Goal: Participate in discussion: Engage in conversation with other users on a specific topic

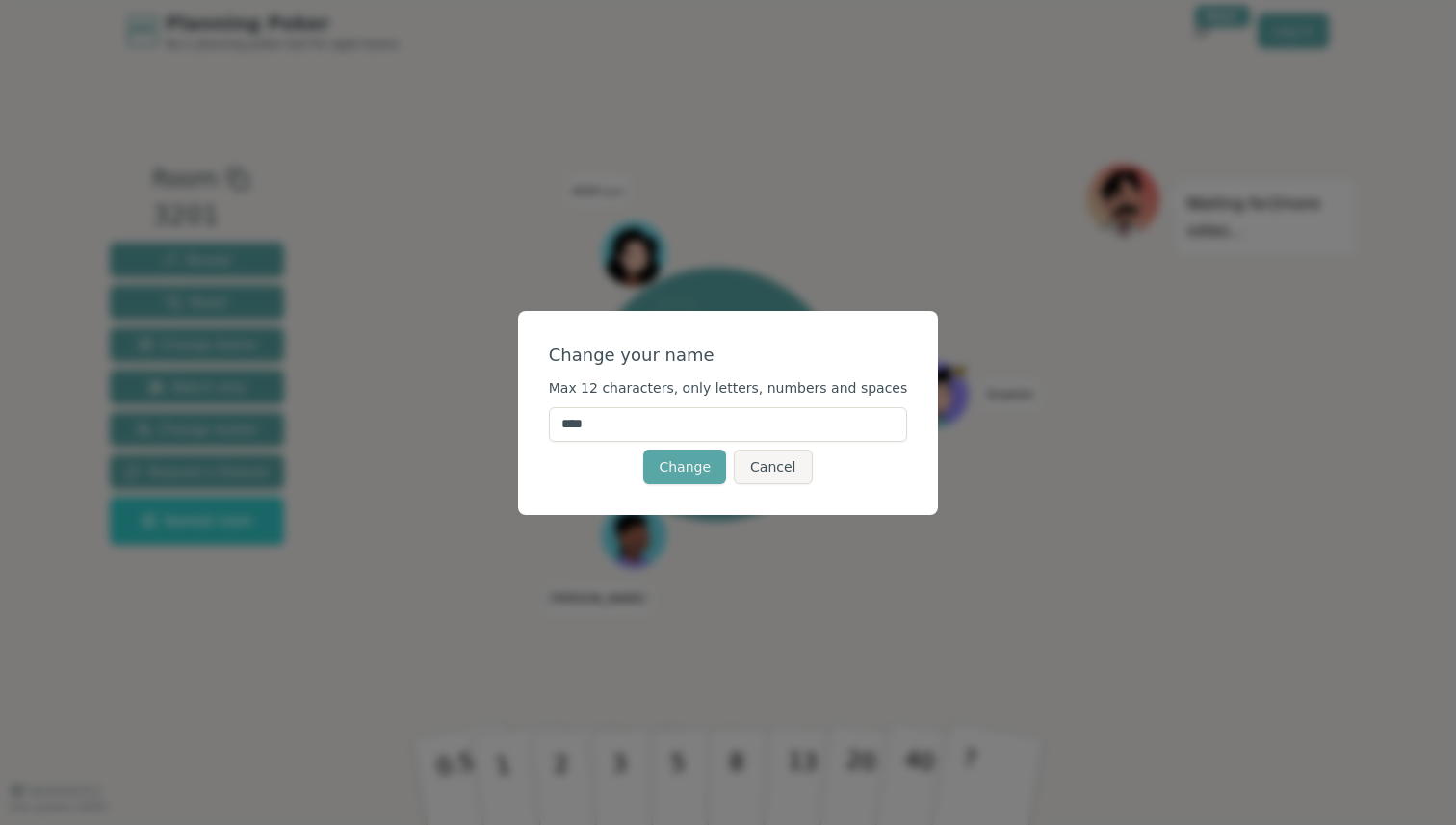
click at [627, 416] on input "****" at bounding box center [728, 425] width 359 height 35
type input "*******"
click at [691, 450] on button "Change" at bounding box center [684, 467] width 83 height 35
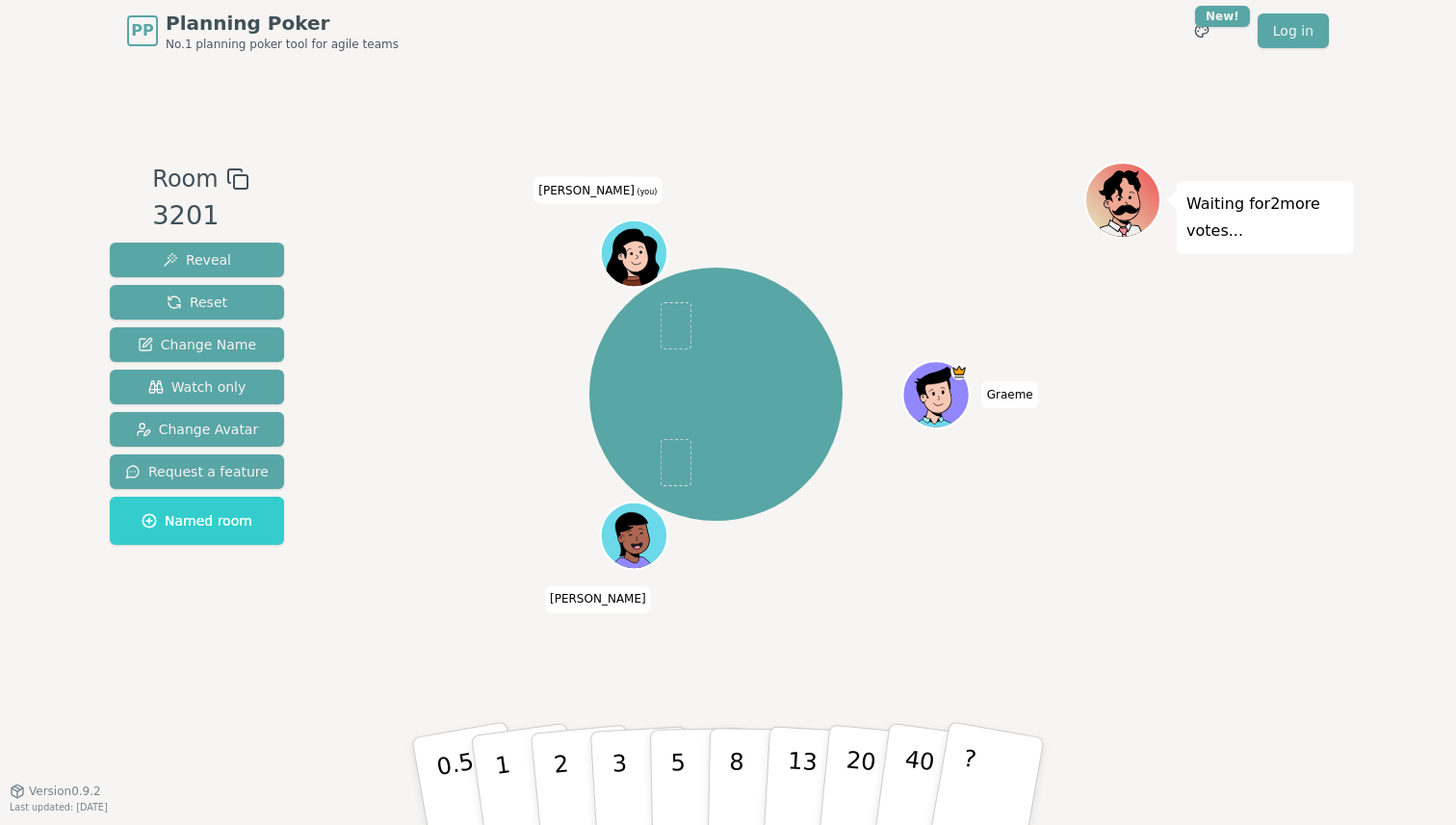
click at [621, 238] on icon at bounding box center [633, 258] width 53 height 58
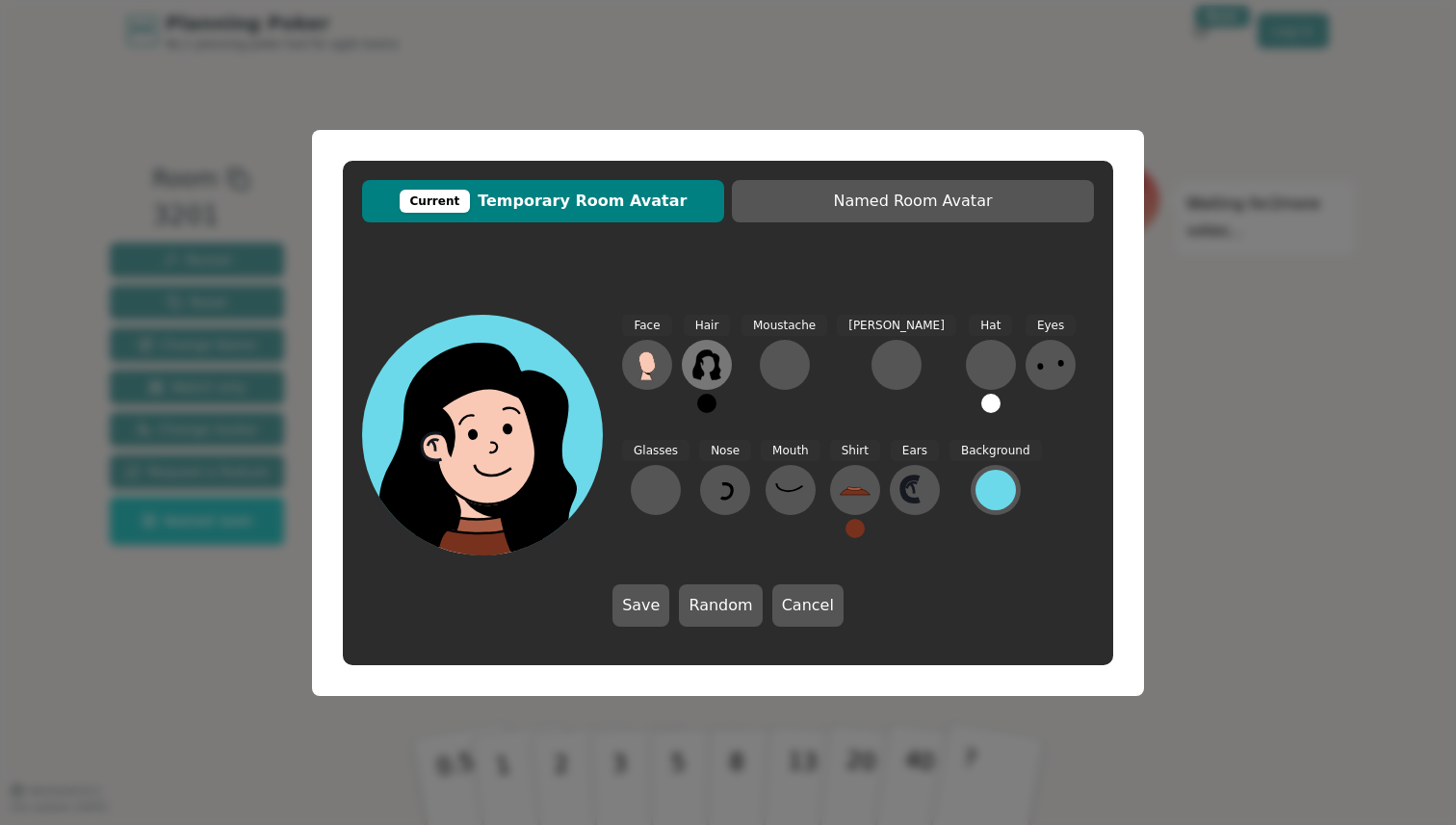
click at [697, 366] on icon at bounding box center [705, 365] width 28 height 31
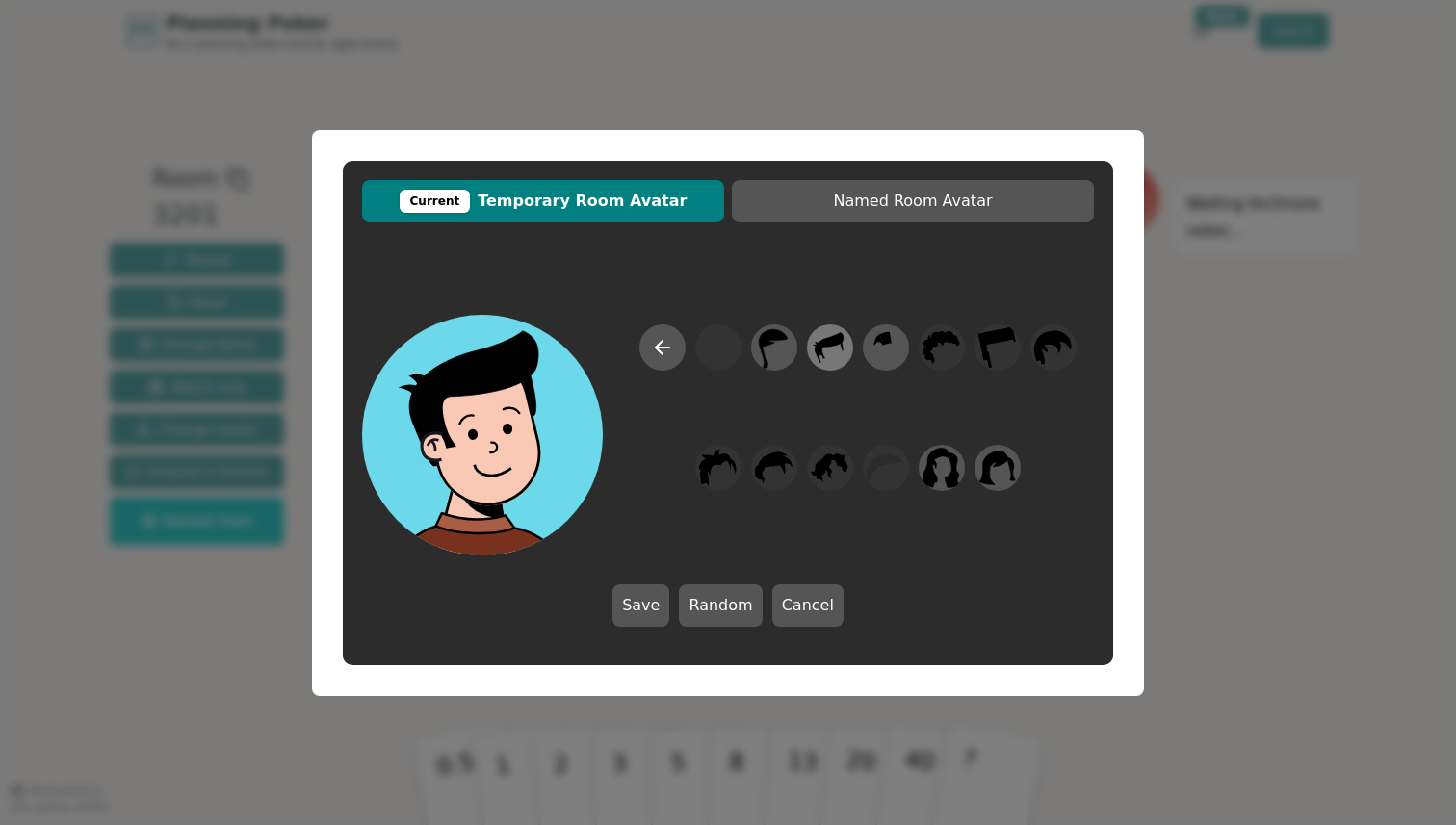
click at [819, 344] on icon at bounding box center [830, 347] width 29 height 31
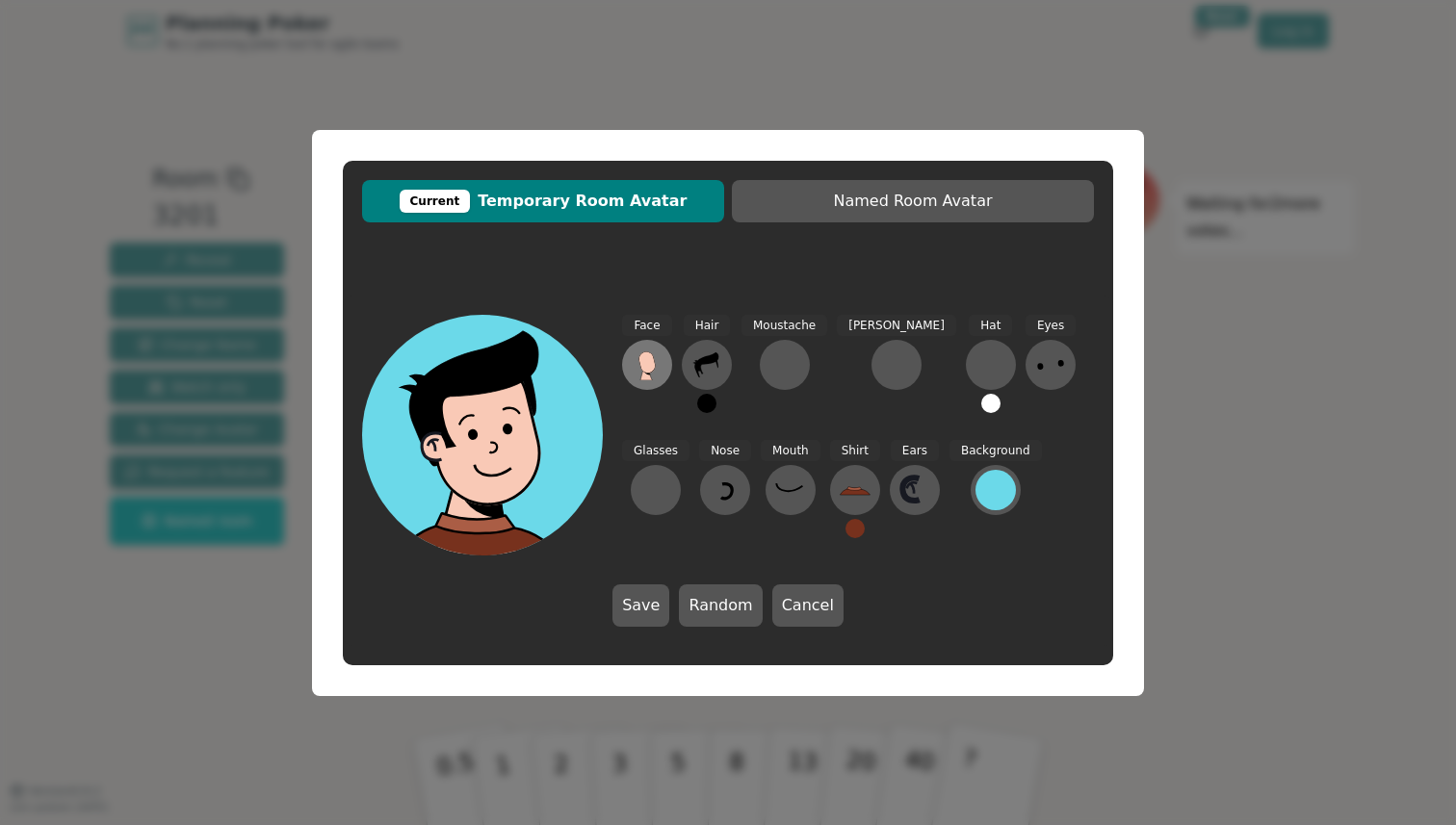
click at [664, 364] on button at bounding box center [647, 365] width 50 height 50
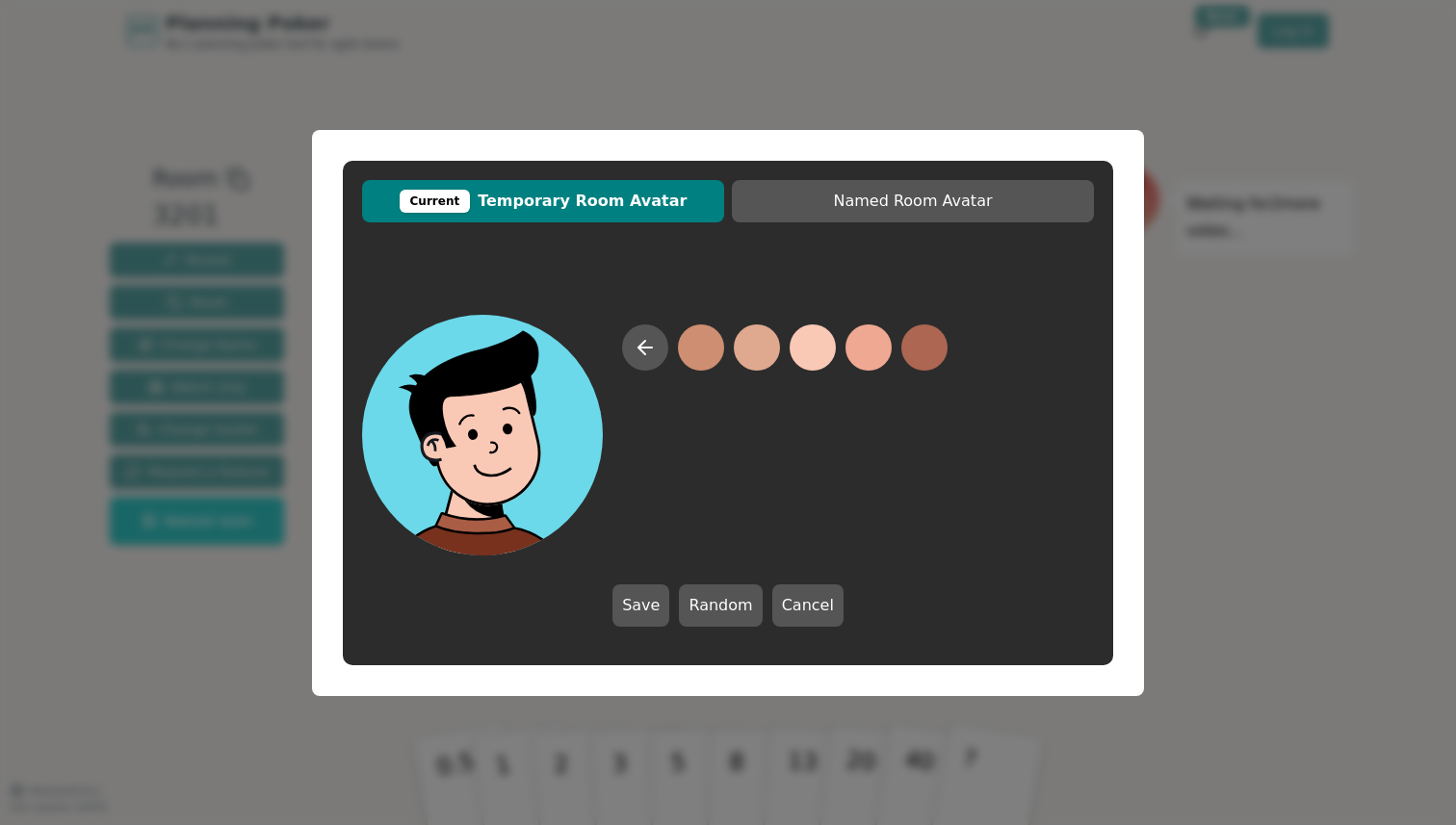
click at [827, 352] on button at bounding box center [812, 347] width 46 height 46
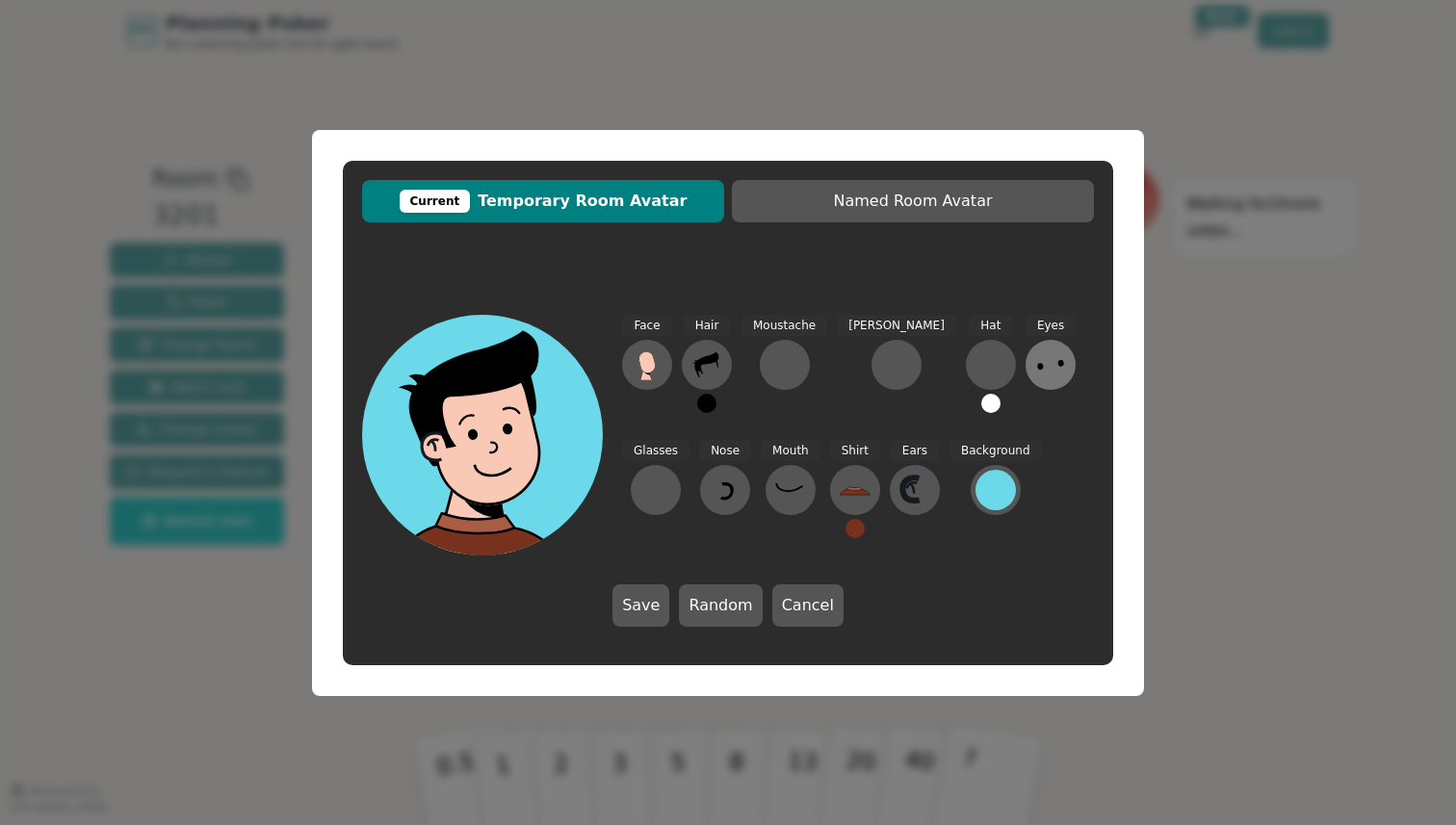
click at [1035, 372] on icon at bounding box center [1051, 365] width 31 height 31
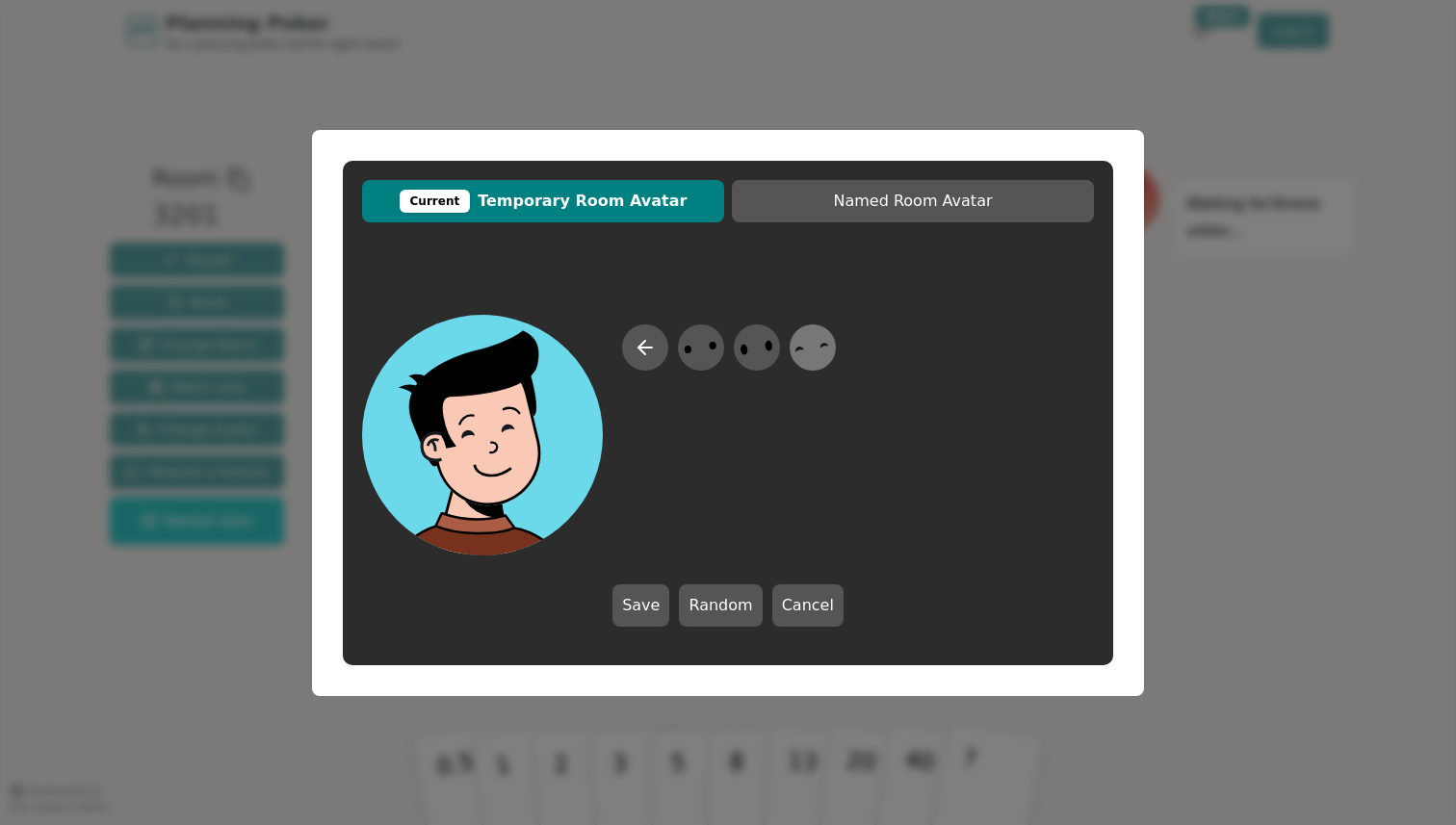
click at [816, 359] on icon at bounding box center [811, 346] width 38 height 43
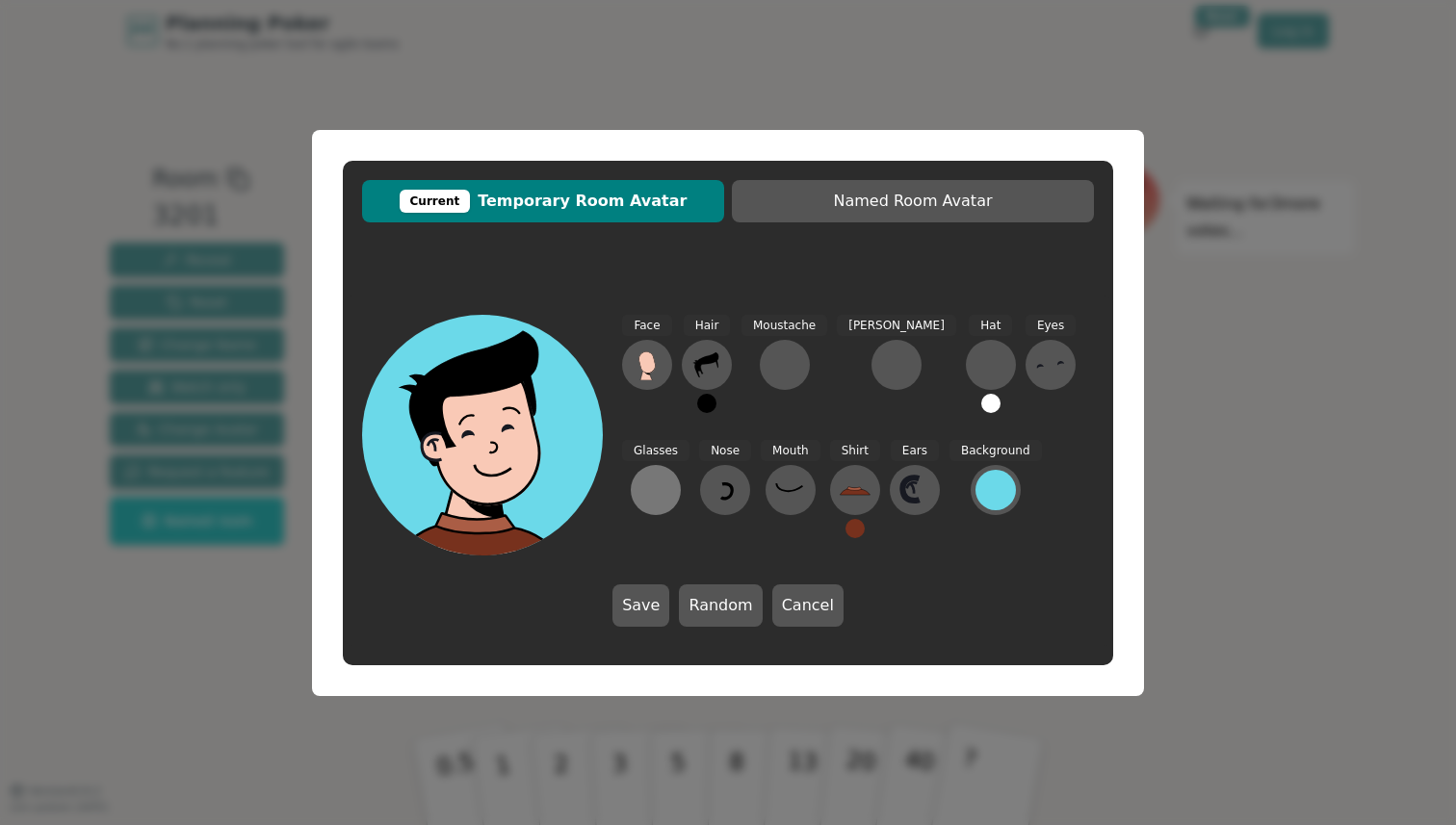
click at [671, 475] on div at bounding box center [655, 490] width 31 height 31
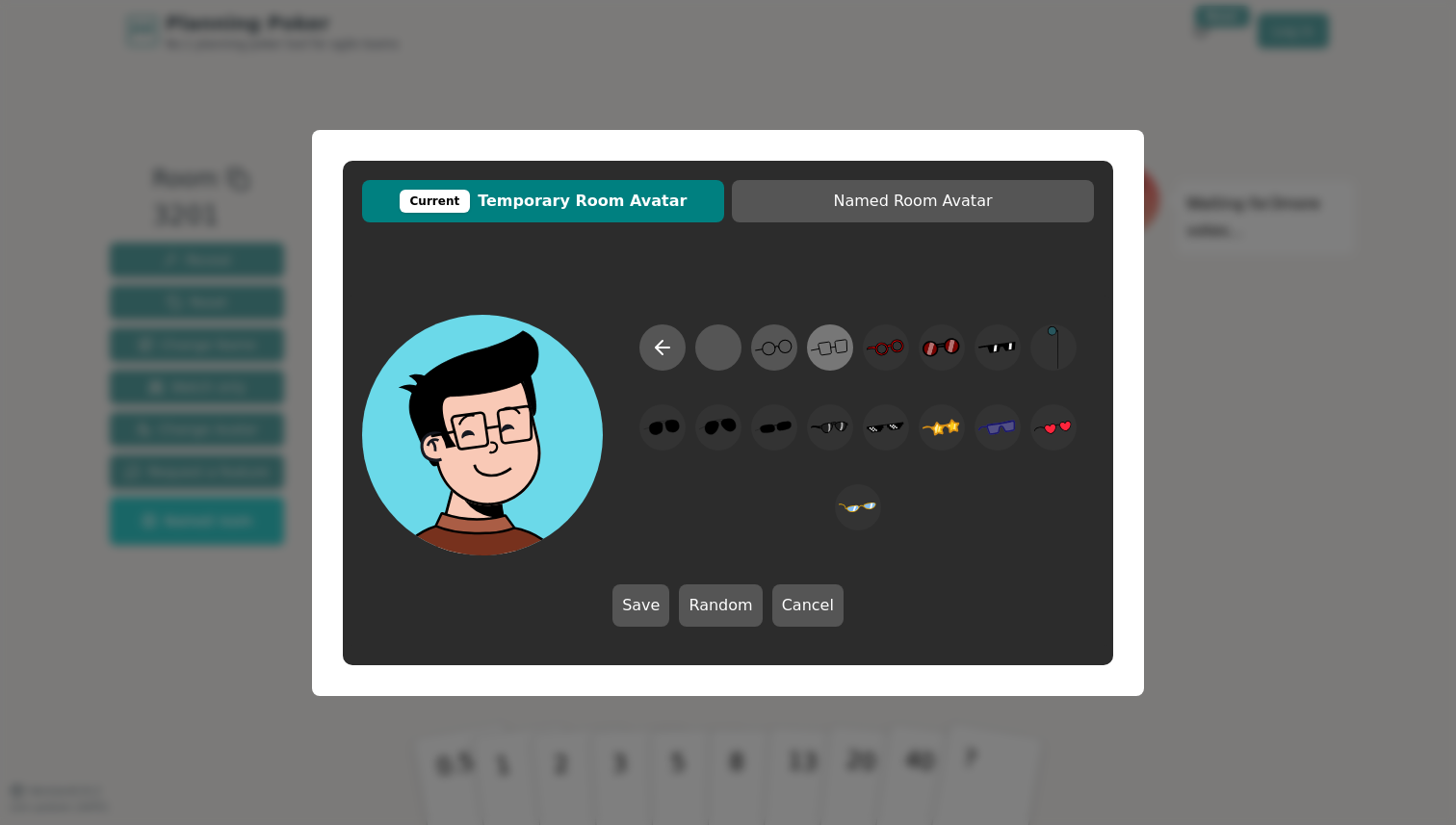
click at [815, 360] on icon at bounding box center [829, 346] width 38 height 43
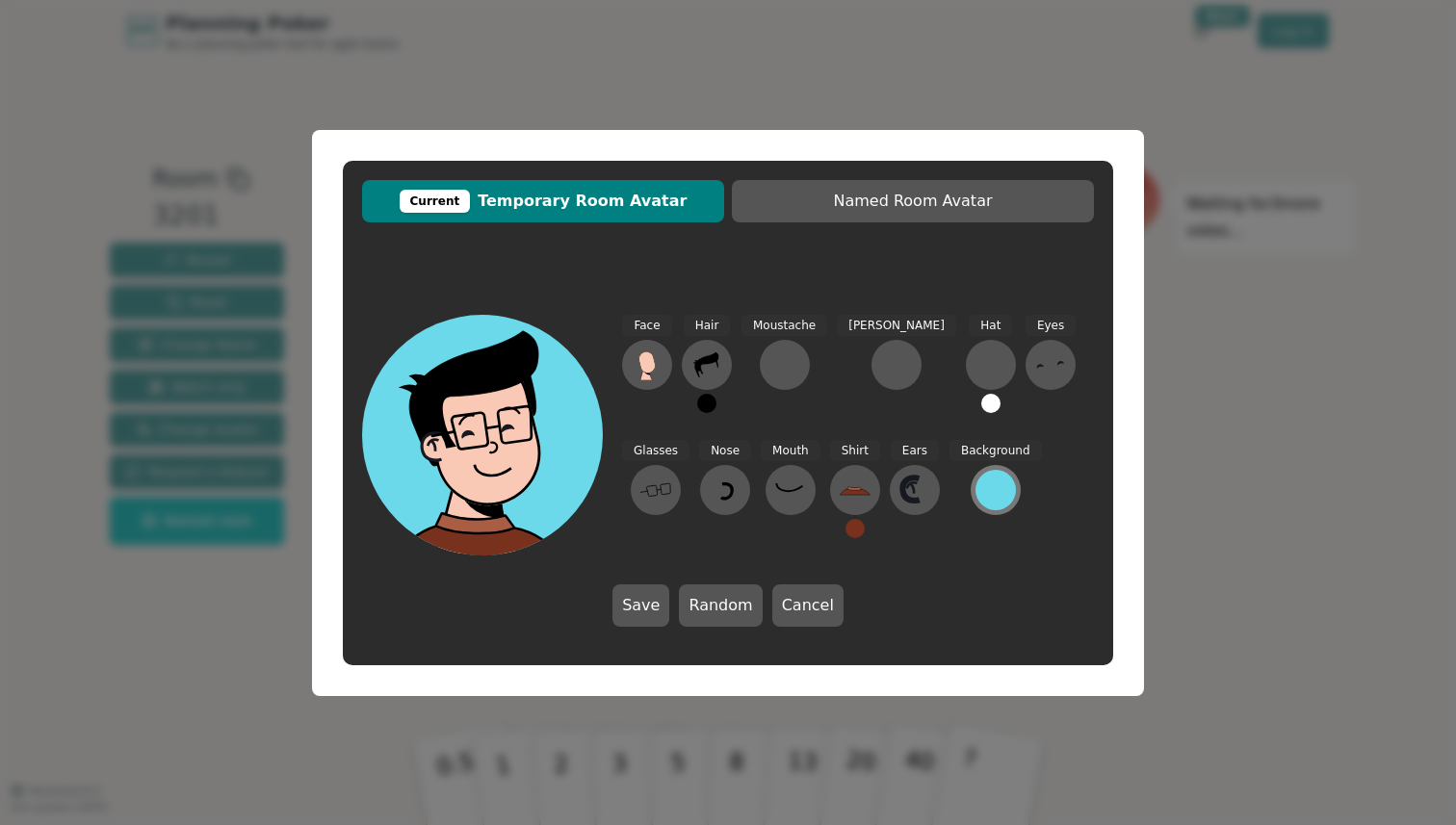
click at [975, 489] on div at bounding box center [996, 490] width 41 height 41
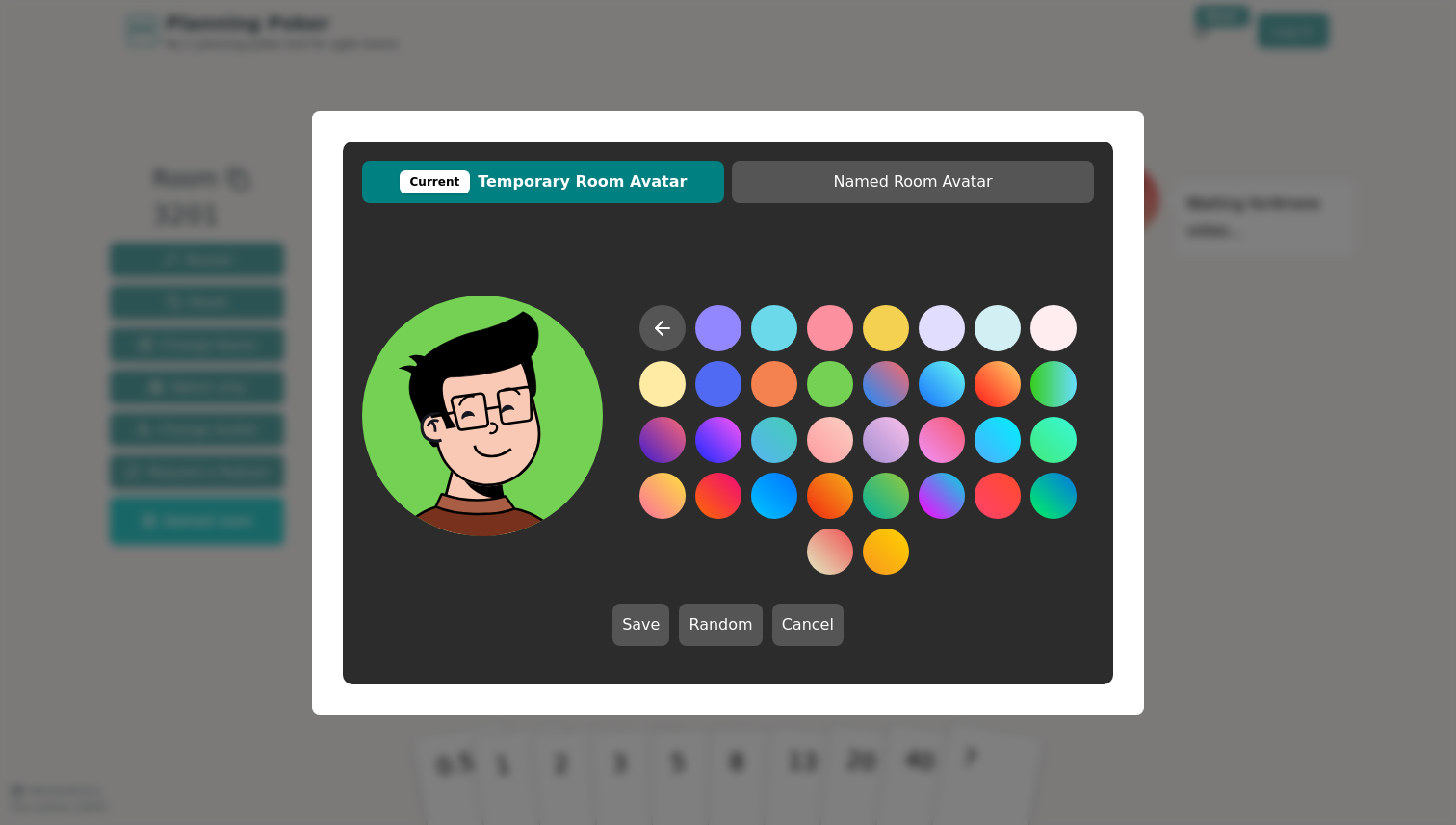
click at [840, 372] on button at bounding box center [830, 384] width 46 height 46
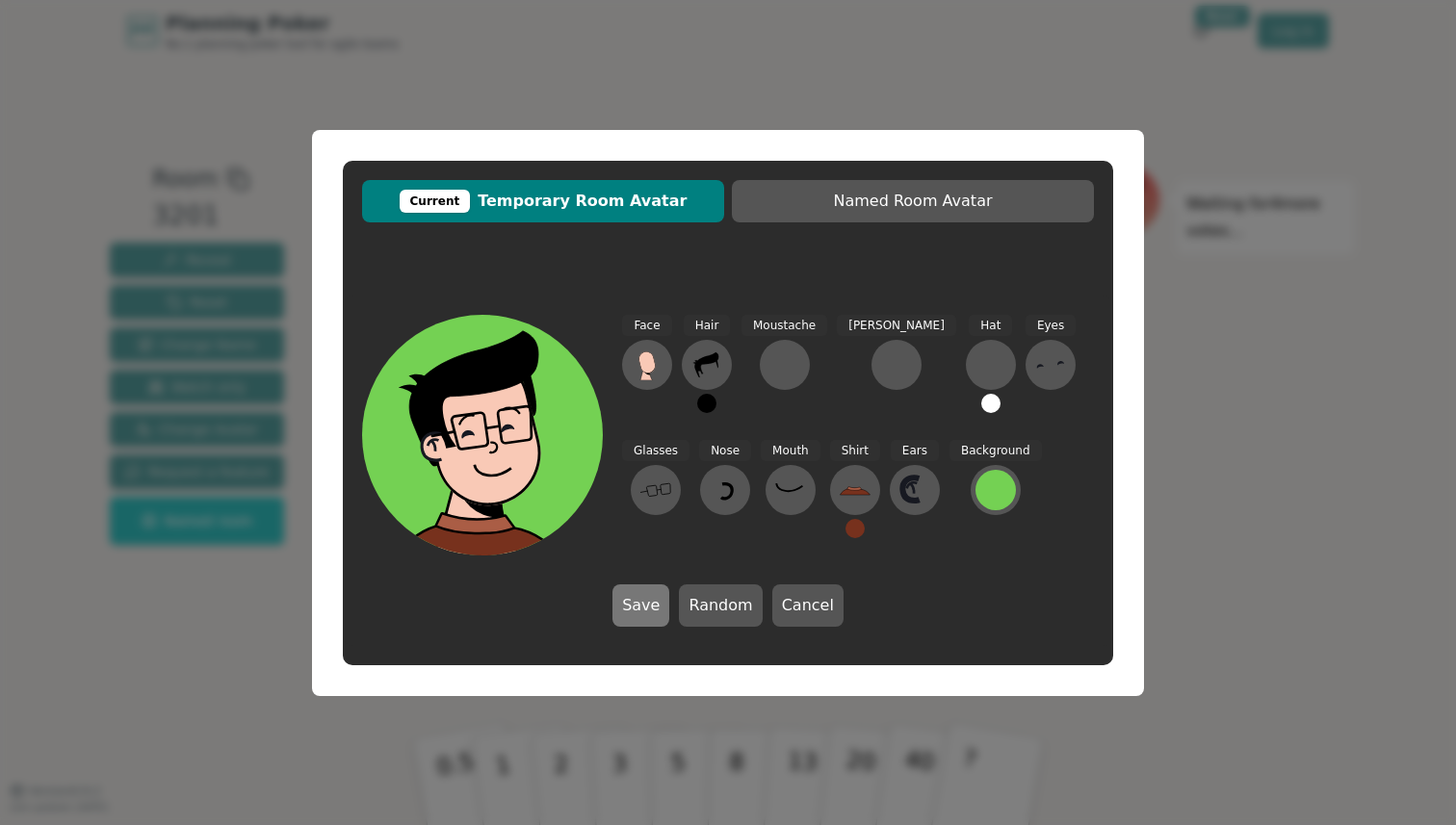
click at [660, 605] on button "Save" at bounding box center [641, 606] width 57 height 42
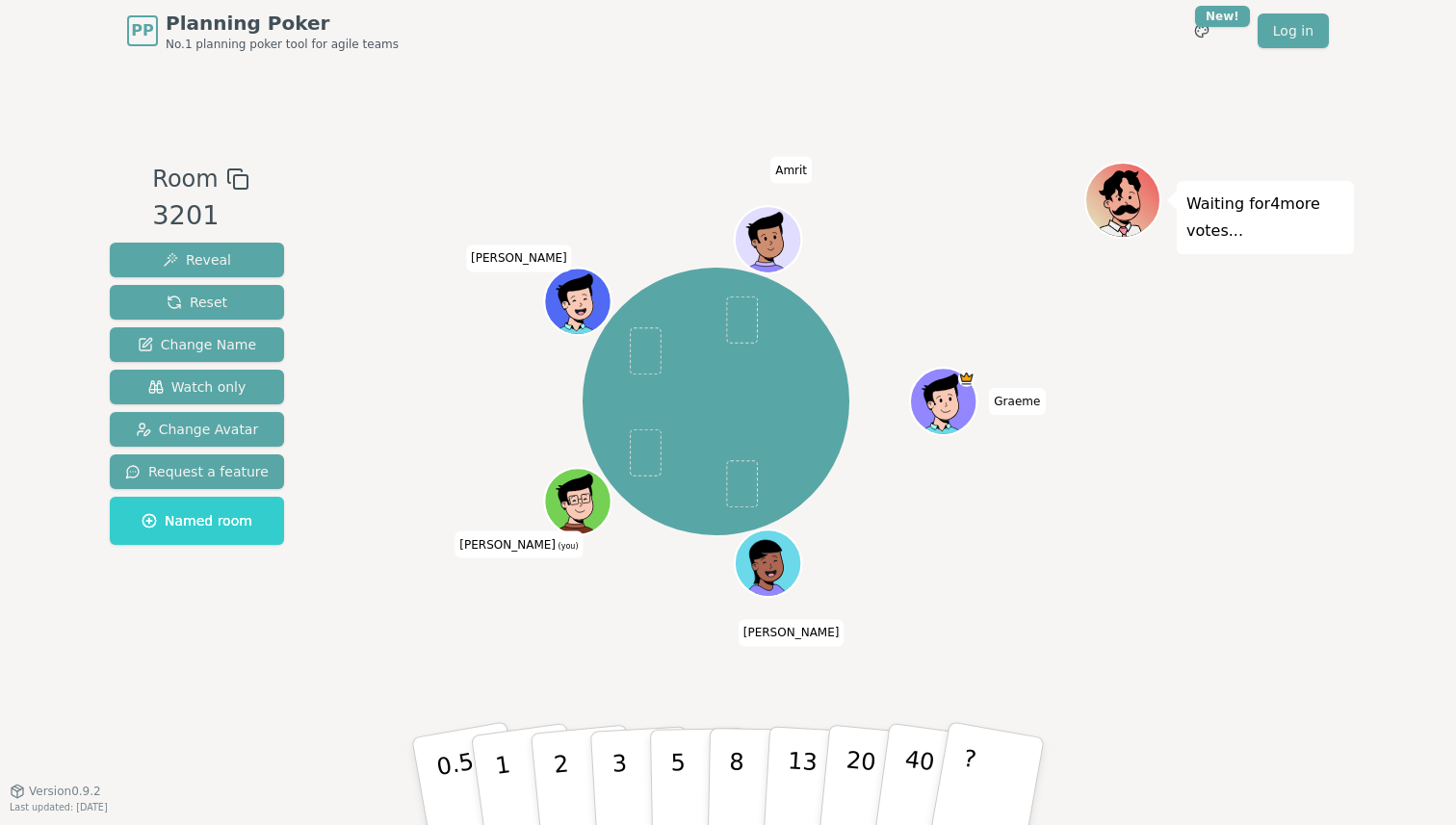
click at [1076, 532] on div "[PERSON_NAME] (you) [PERSON_NAME]" at bounding box center [715, 402] width 736 height 411
click at [576, 513] on icon at bounding box center [582, 512] width 33 height 12
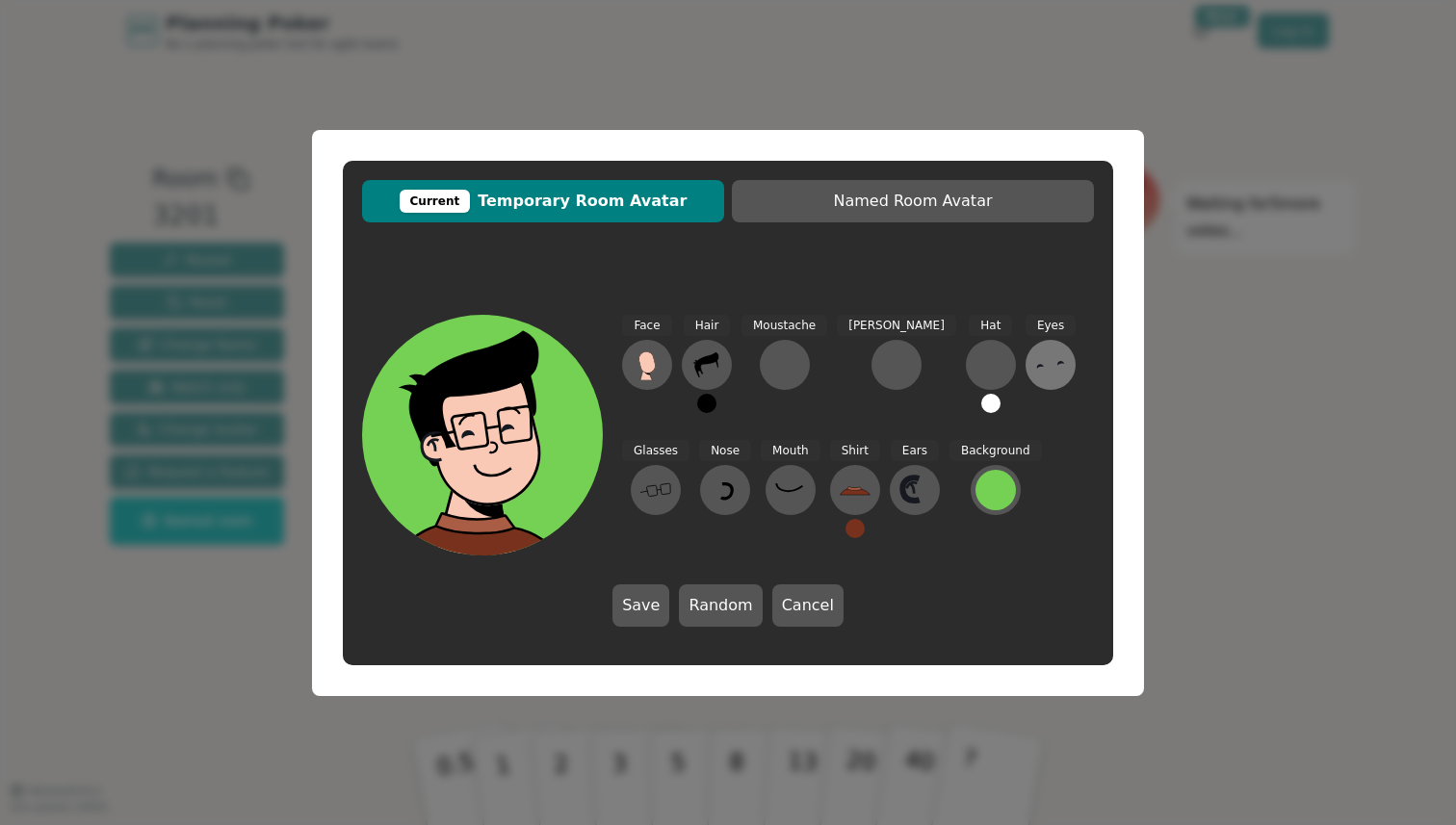
click at [1035, 371] on icon at bounding box center [1051, 365] width 31 height 31
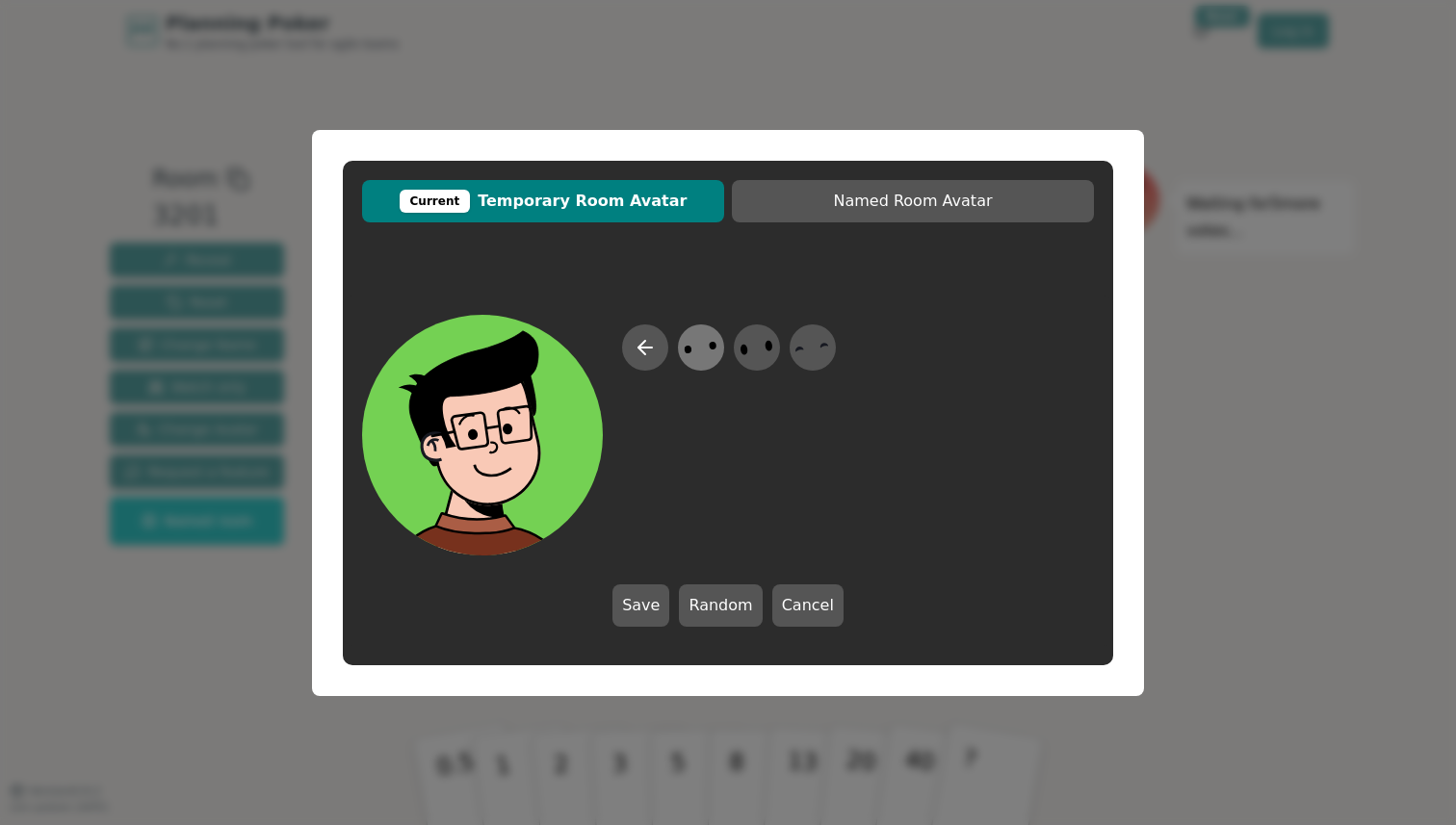
click at [688, 350] on ellipse at bounding box center [688, 348] width 8 height 9
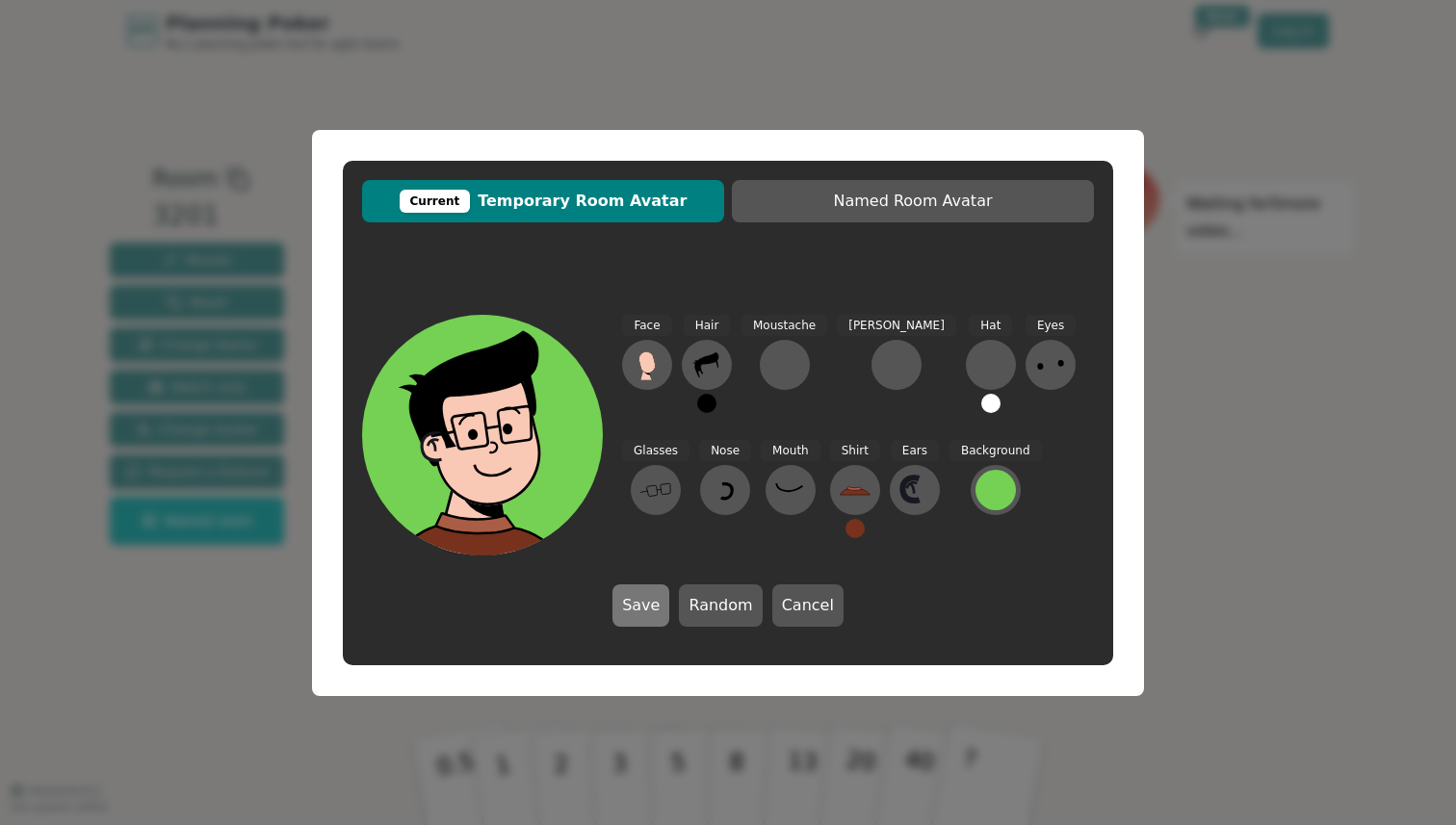
click at [660, 608] on button "Save" at bounding box center [641, 606] width 57 height 42
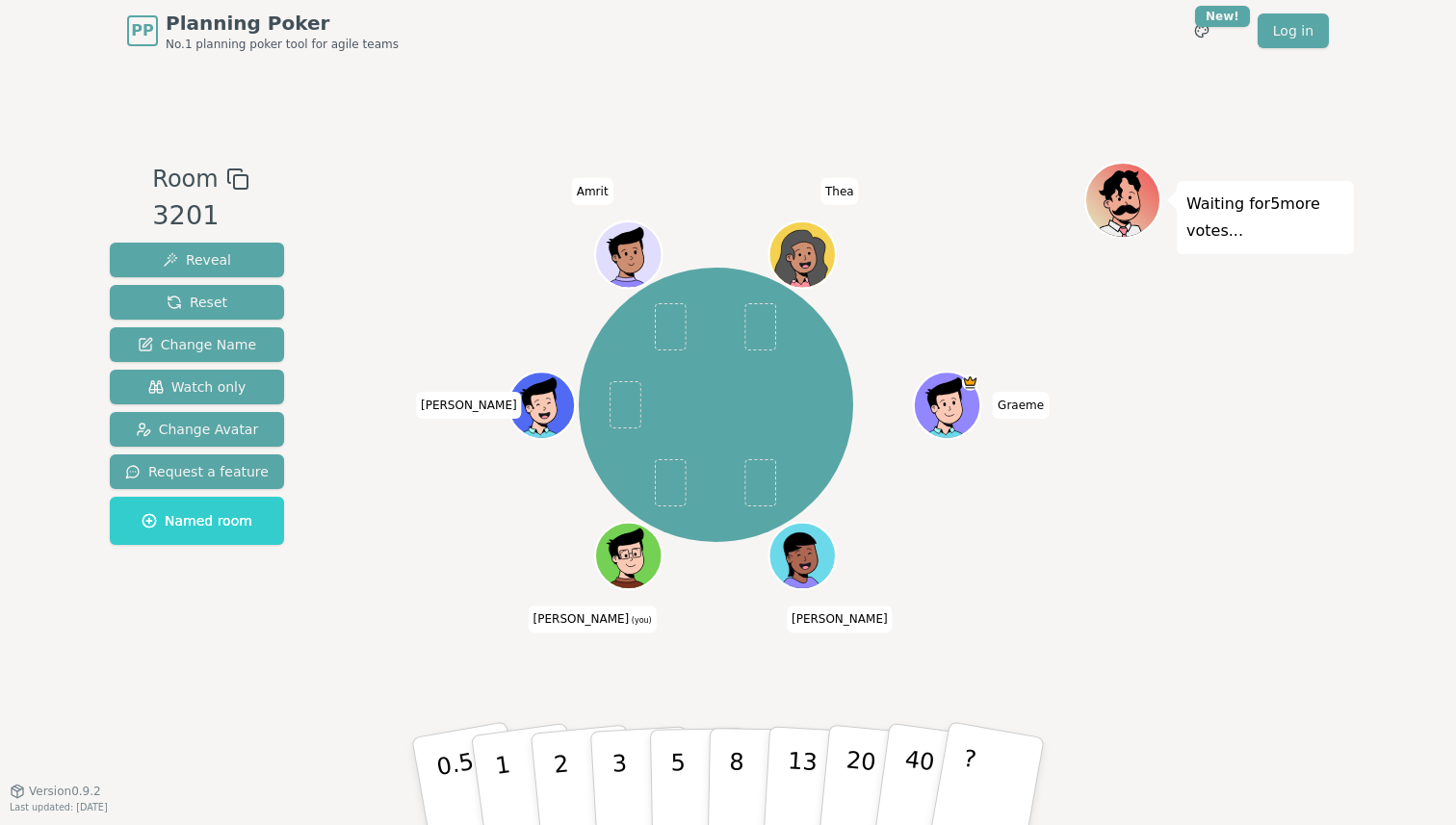
click at [998, 515] on div "[PERSON_NAME] (you) [PERSON_NAME] [PERSON_NAME]" at bounding box center [715, 406] width 736 height 419
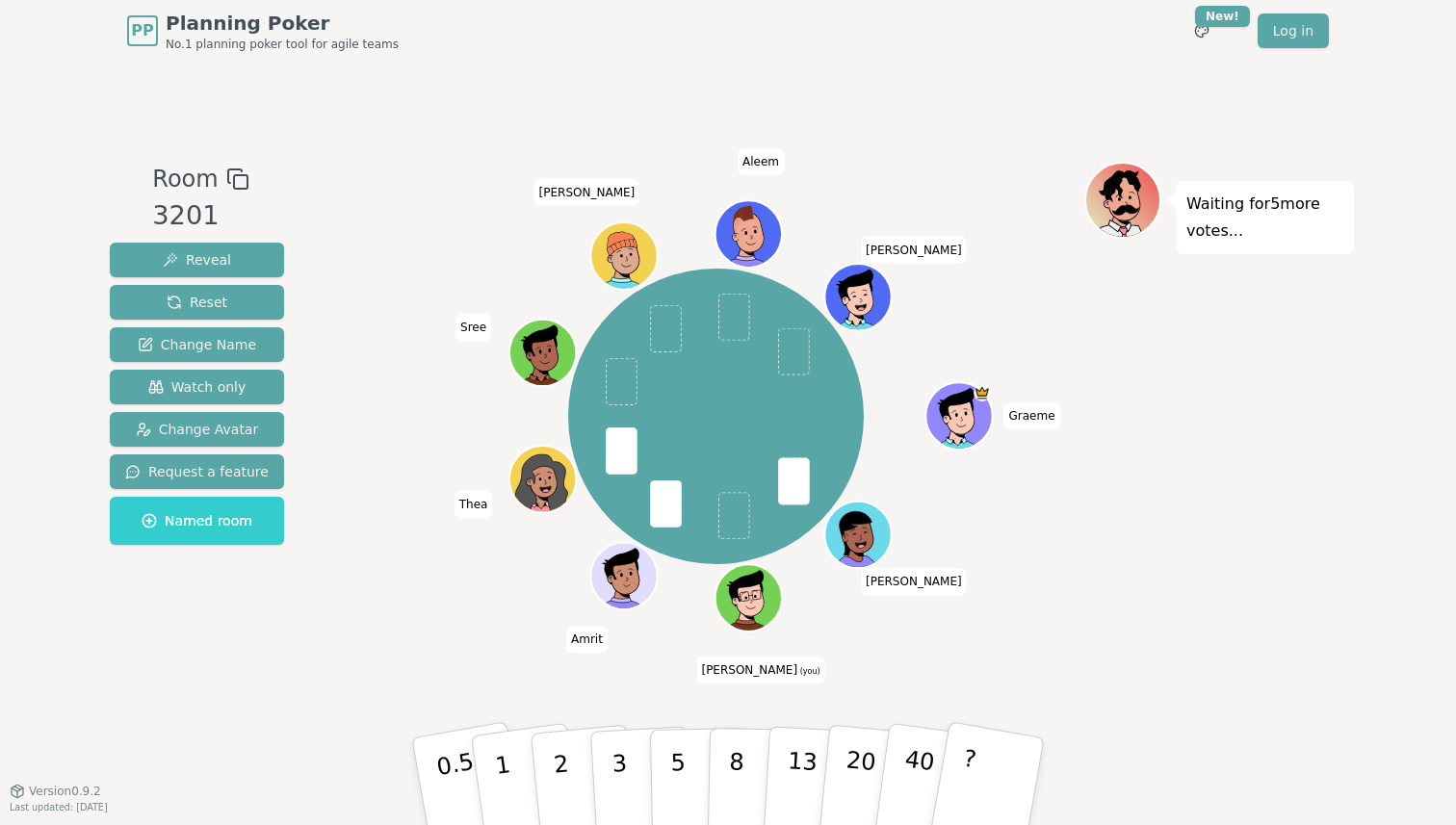
click at [370, 667] on div "[PERSON_NAME] (you) [PERSON_NAME] [PERSON_NAME] [PERSON_NAME]" at bounding box center [715, 426] width 736 height 530
click at [613, 760] on p "3" at bounding box center [621, 783] width 21 height 105
click at [461, 668] on div "[PERSON_NAME] (you) [PERSON_NAME] [PERSON_NAME] [PERSON_NAME]" at bounding box center [715, 426] width 736 height 530
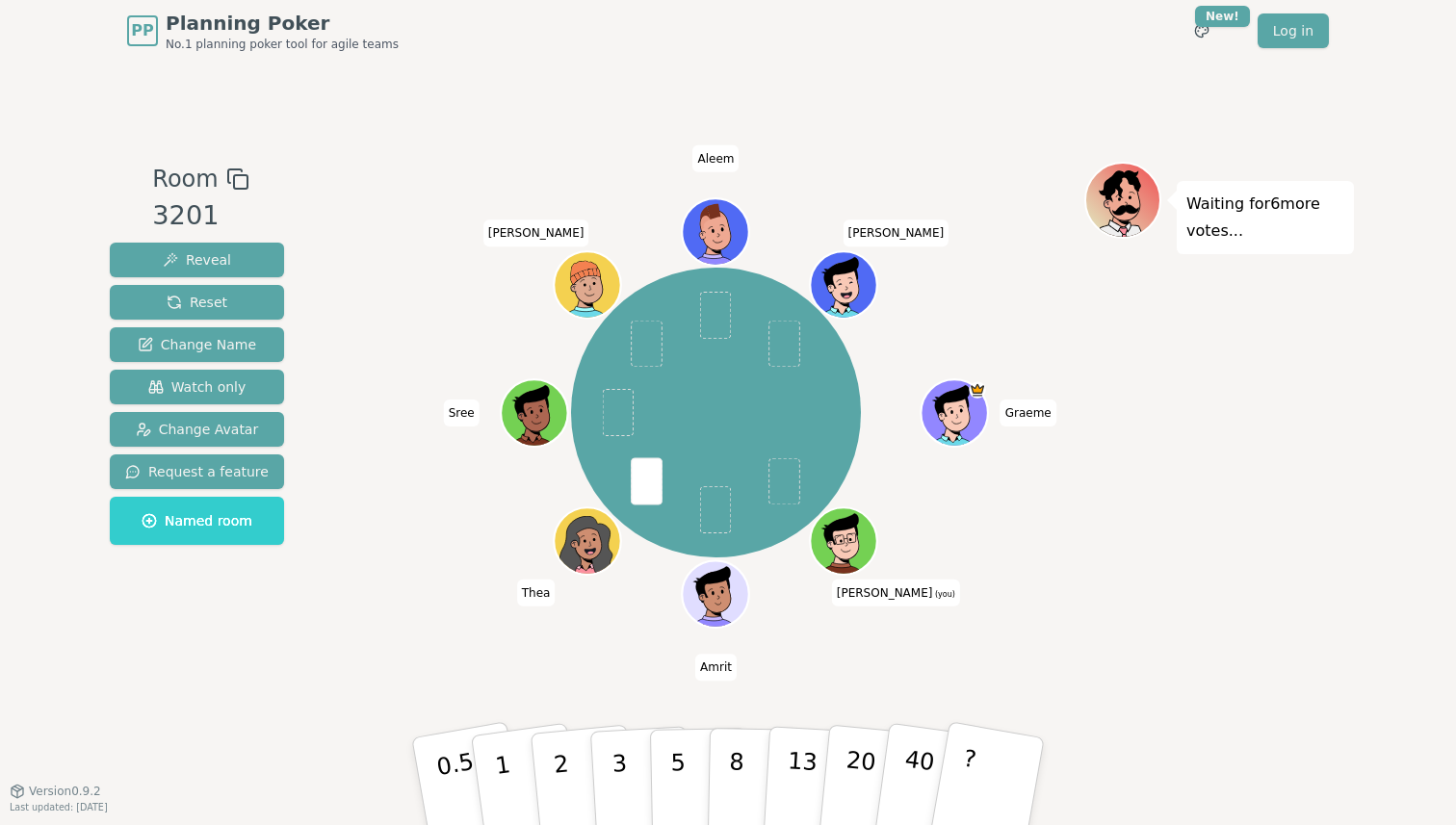
click at [401, 635] on div "[PERSON_NAME] (you) [PERSON_NAME] [PERSON_NAME] [PERSON_NAME]" at bounding box center [715, 426] width 736 height 530
click at [616, 746] on p "3" at bounding box center [621, 783] width 21 height 105
click at [281, 619] on div "Room 3201 Reveal Reset Change Name Watch only Change Avatar Request a feature N…" at bounding box center [197, 426] width 190 height 530
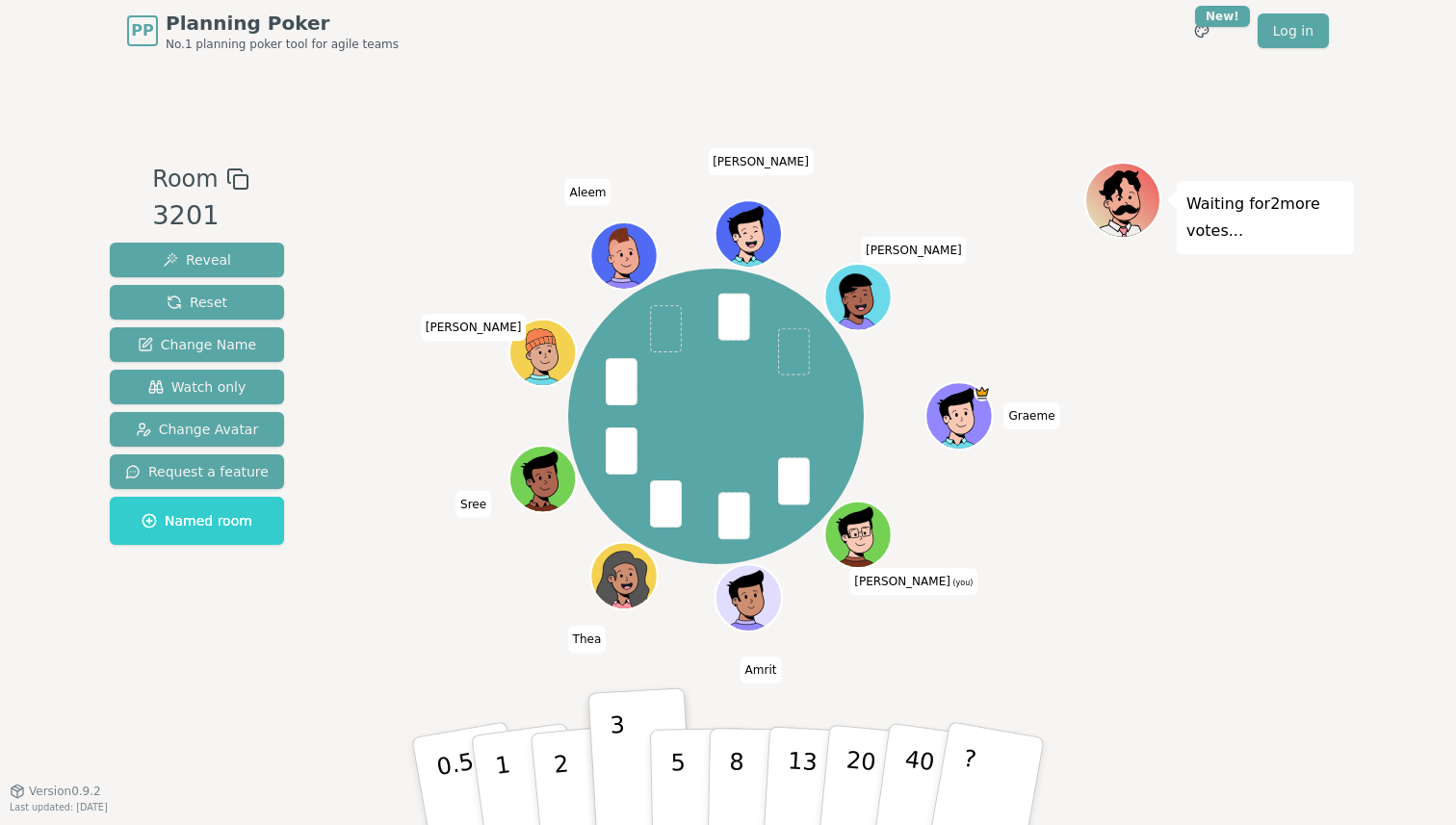
click at [390, 616] on div "[PERSON_NAME] (you) [PERSON_NAME] [PERSON_NAME] [PERSON_NAME]" at bounding box center [715, 417] width 736 height 441
click at [333, 614] on div "Room 3201 Reveal Reset Change Name Watch only Change Avatar Request a feature N…" at bounding box center [728, 426] width 1251 height 530
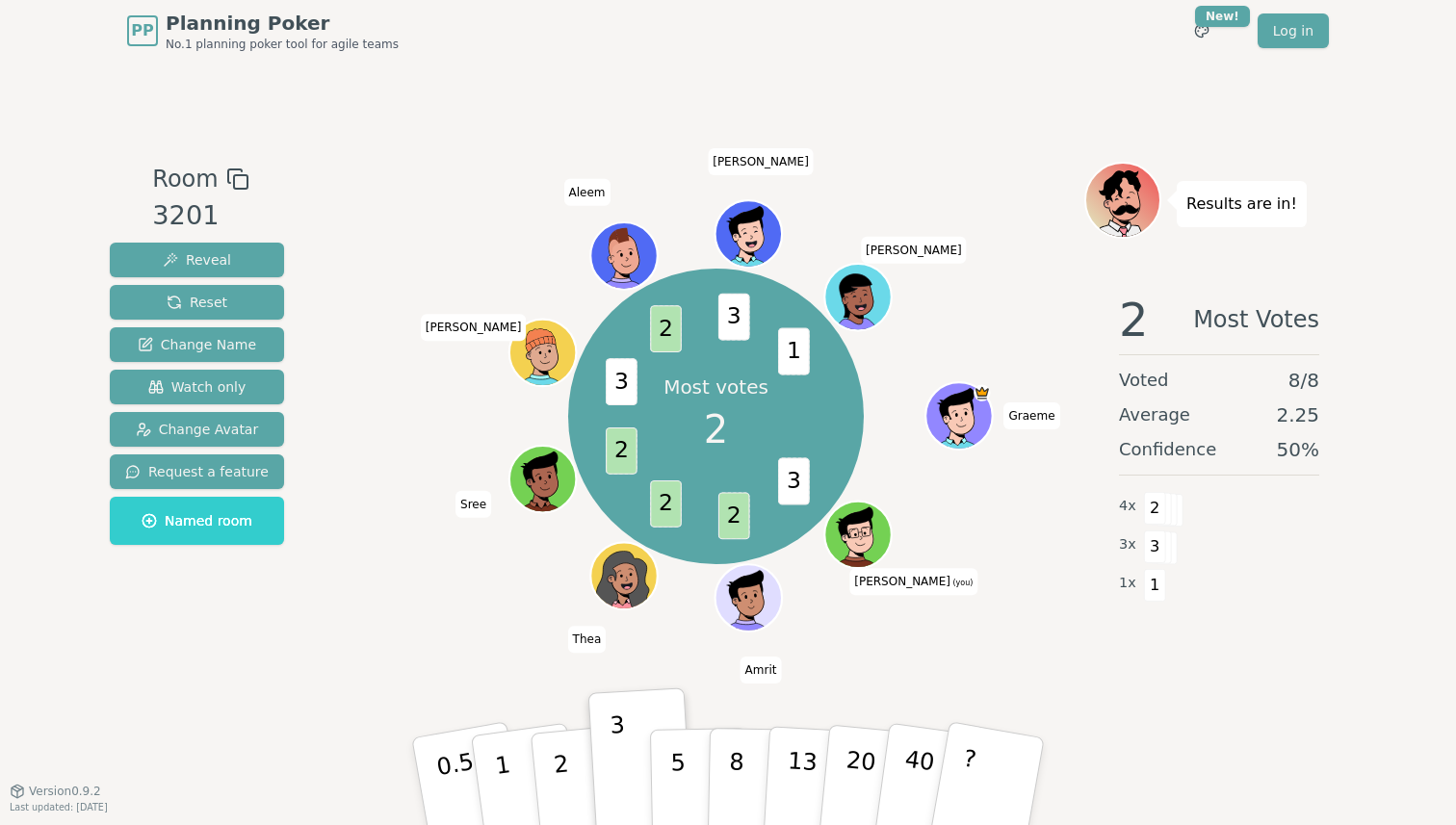
click at [356, 530] on div "Most votes 2 3 2 2 2 3 2 3 1 [PERSON_NAME] (you) [PERSON_NAME] [PERSON_NAME] [P…" at bounding box center [715, 417] width 736 height 441
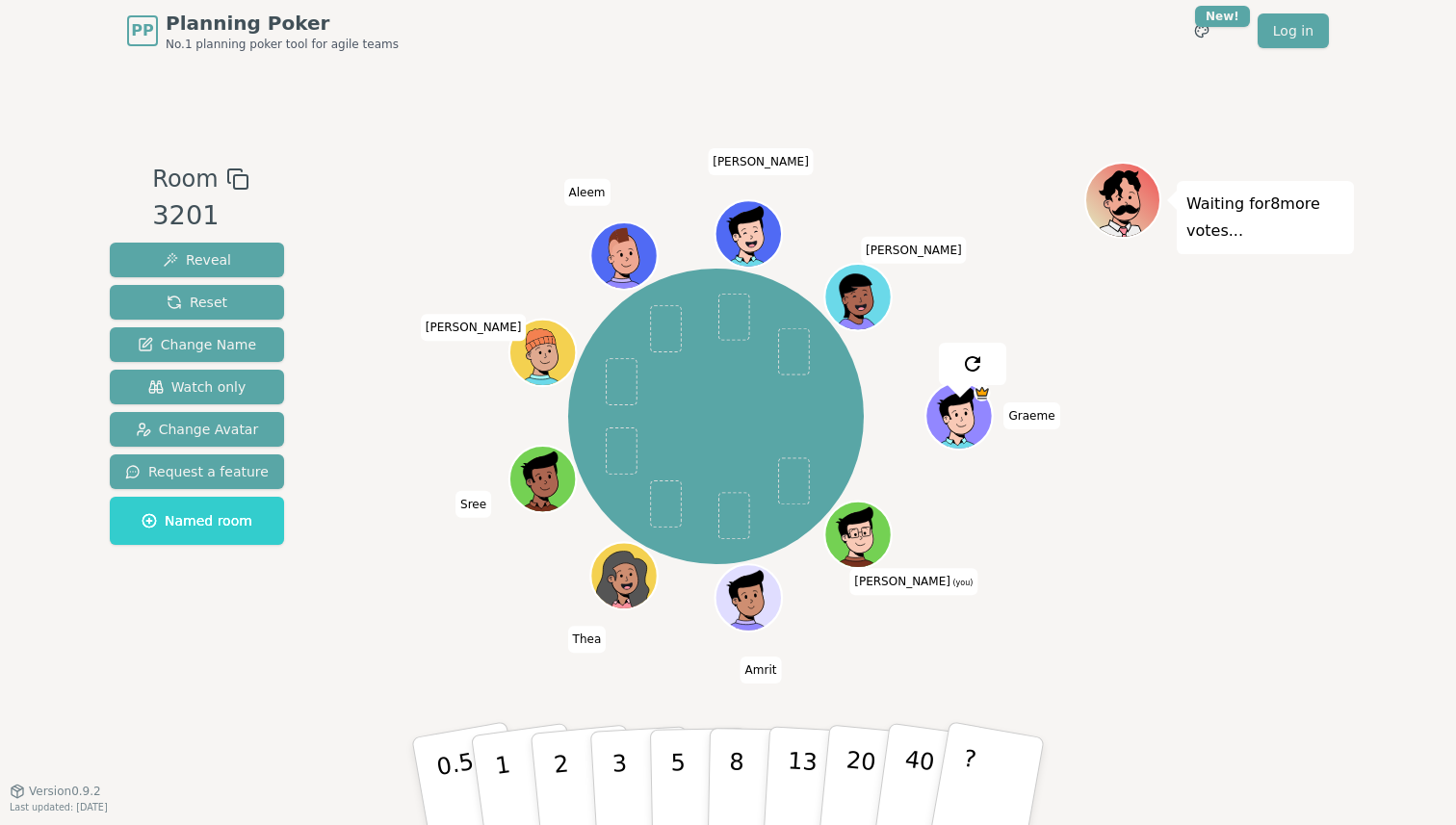
click at [1257, 525] on div "Waiting for 8 more votes..." at bounding box center [1218, 426] width 269 height 530
click at [419, 583] on div "[PERSON_NAME] (you) [PERSON_NAME] [PERSON_NAME] [PERSON_NAME]" at bounding box center [715, 417] width 736 height 441
click at [576, 785] on button "2" at bounding box center [584, 782] width 110 height 153
click at [414, 628] on div "[PERSON_NAME] (you) [PERSON_NAME] [PERSON_NAME] [PERSON_NAME]" at bounding box center [715, 417] width 736 height 441
drag, startPoint x: 448, startPoint y: 597, endPoint x: 454, endPoint y: 605, distance: 10.0
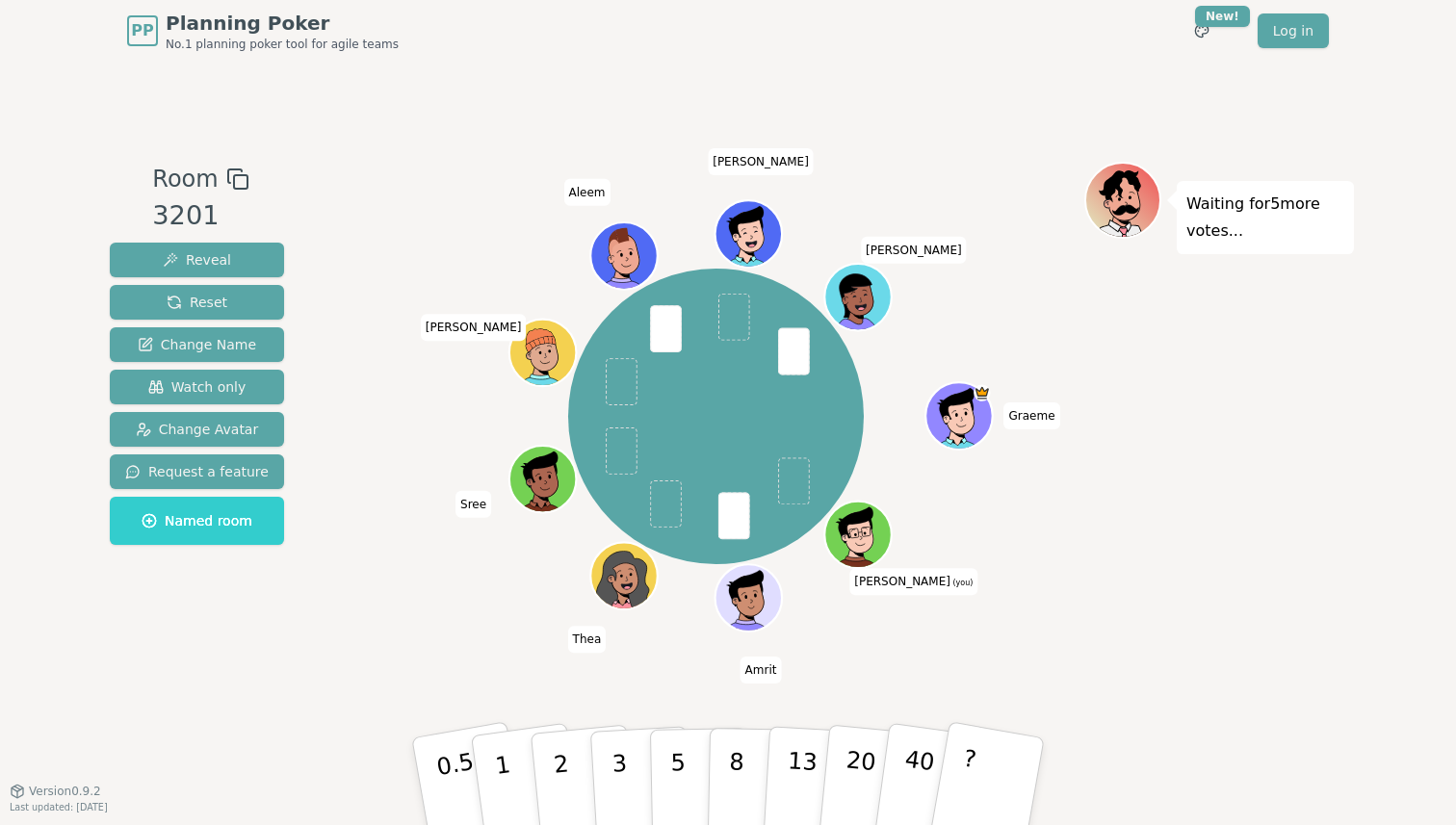
click at [448, 597] on div "[PERSON_NAME] (you) [PERSON_NAME] [PERSON_NAME] [PERSON_NAME]" at bounding box center [715, 417] width 736 height 441
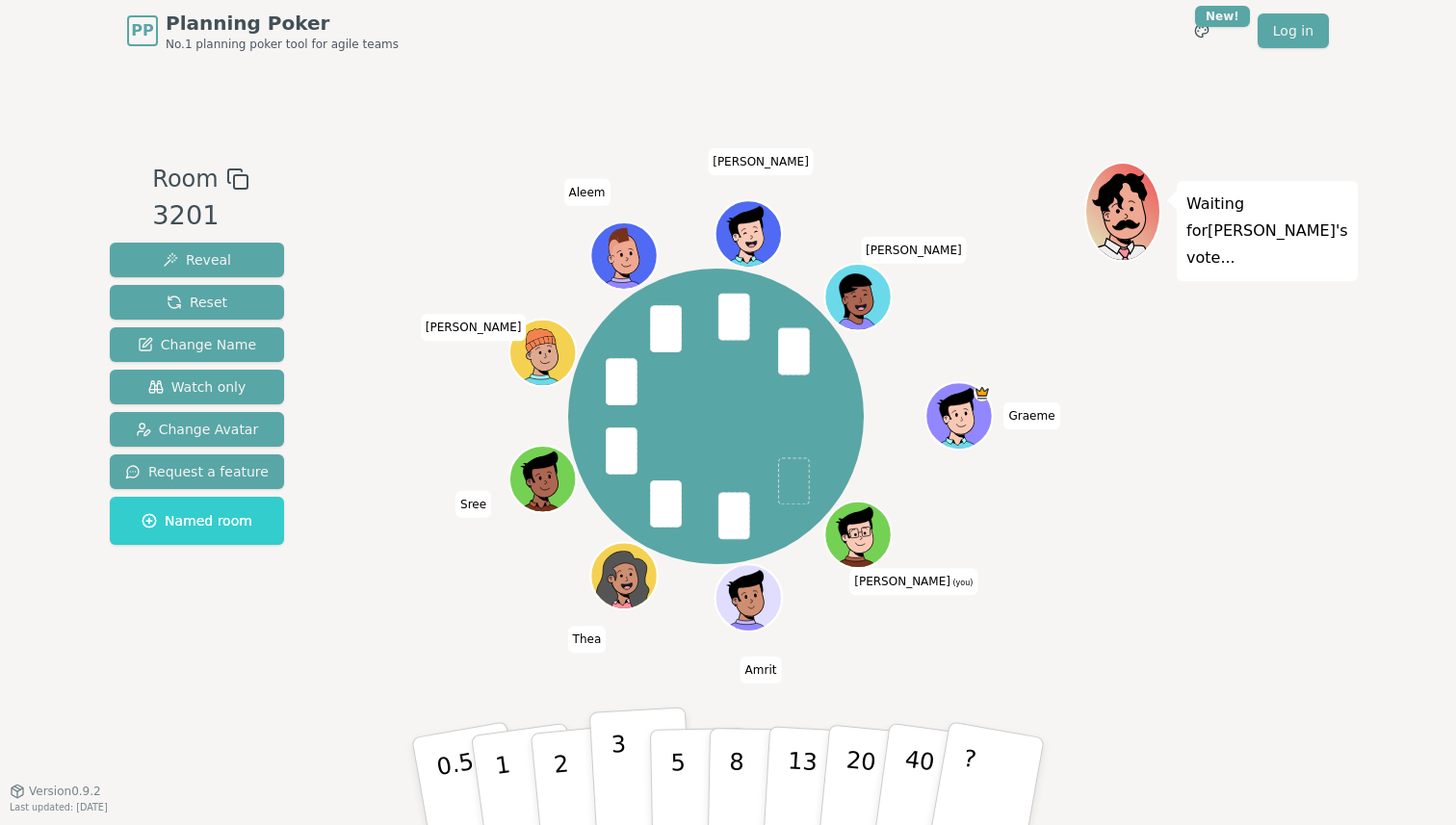
click at [625, 781] on p "3" at bounding box center [621, 783] width 21 height 105
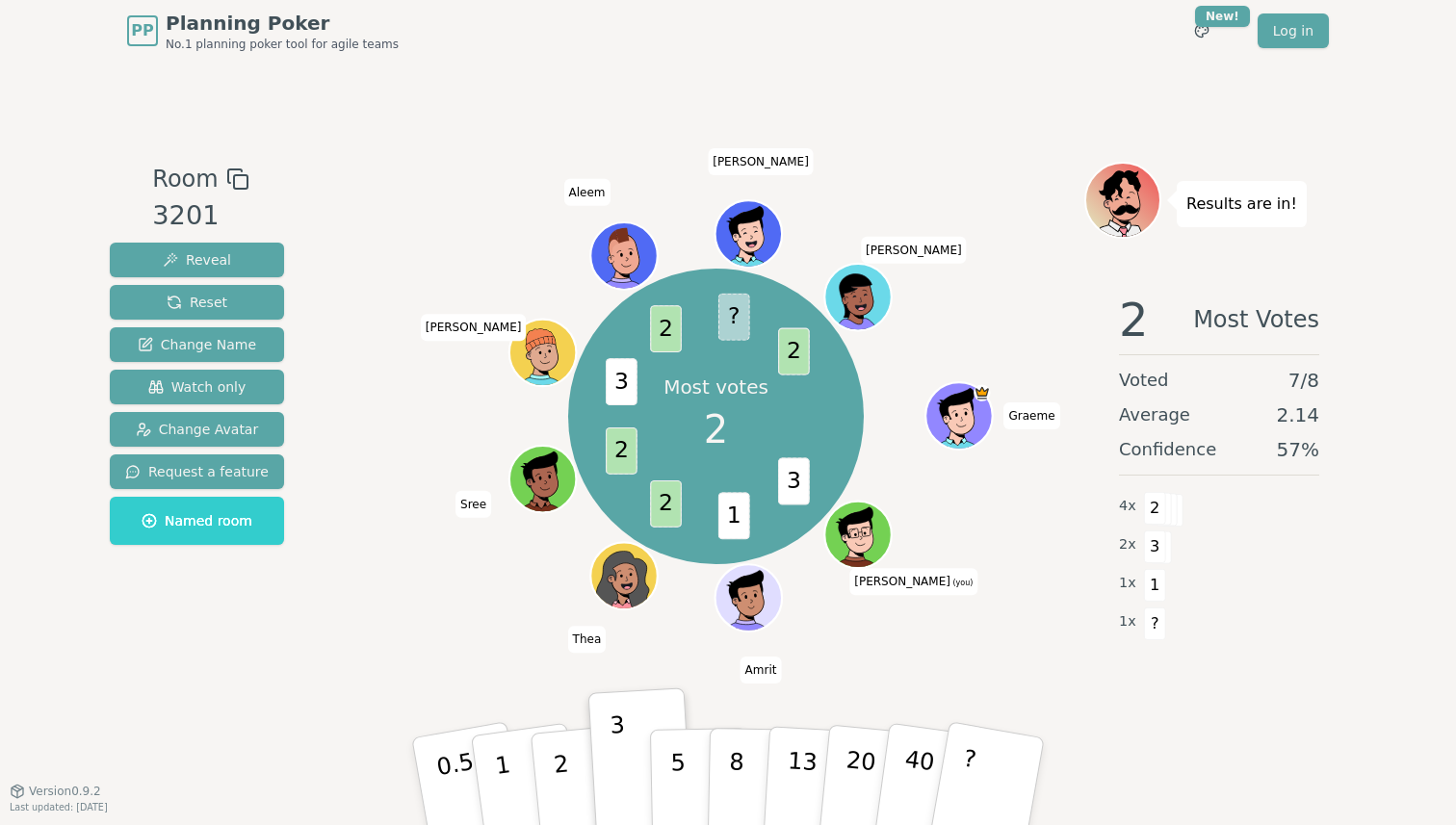
click at [407, 623] on div "Most votes 2 3 1 2 2 3 2 ? 2 [PERSON_NAME] (you) [PERSON_NAME] [PERSON_NAME] [P…" at bounding box center [715, 417] width 736 height 441
click at [477, 607] on div "Majority 2 3 1 2 2 3 2 2 ? 2 [PERSON_NAME] (you) [PERSON_NAME] [PERSON_NAME] [P…" at bounding box center [715, 417] width 736 height 441
click at [550, 752] on button "2" at bounding box center [584, 782] width 110 height 153
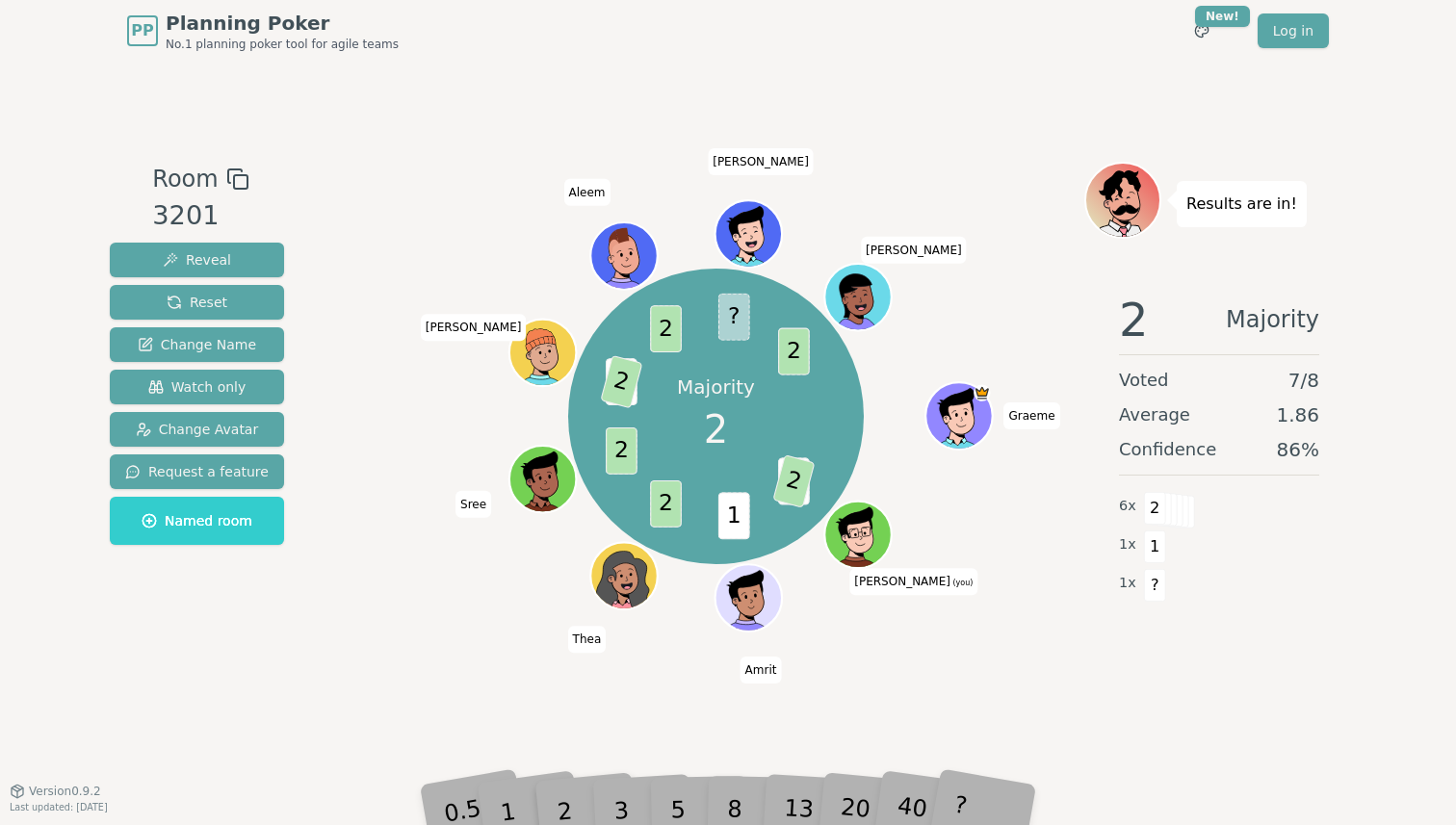
click at [435, 575] on div "Majority 2 3 2 1 2 2 3 2 2 ? 2 [PERSON_NAME] (you) [PERSON_NAME] [PERSON_NAME] …" at bounding box center [715, 417] width 736 height 441
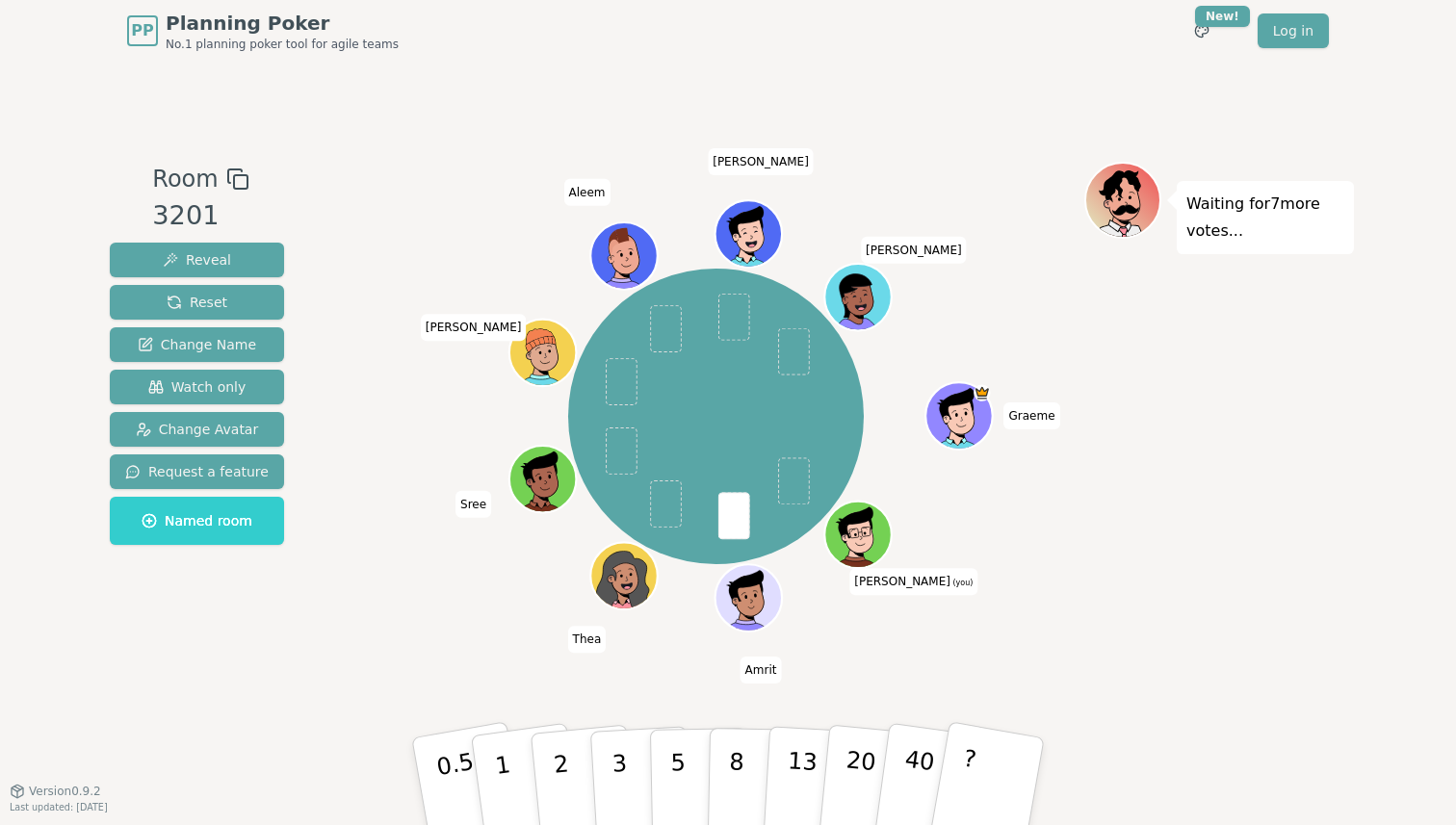
click at [384, 633] on div "[PERSON_NAME] (you) [PERSON_NAME] [PERSON_NAME] [PERSON_NAME]" at bounding box center [715, 417] width 736 height 441
click at [565, 777] on p "2" at bounding box center [563, 784] width 25 height 105
click at [365, 627] on div "[PERSON_NAME] (you) [PERSON_NAME] [PERSON_NAME] [PERSON_NAME]" at bounding box center [715, 417] width 736 height 441
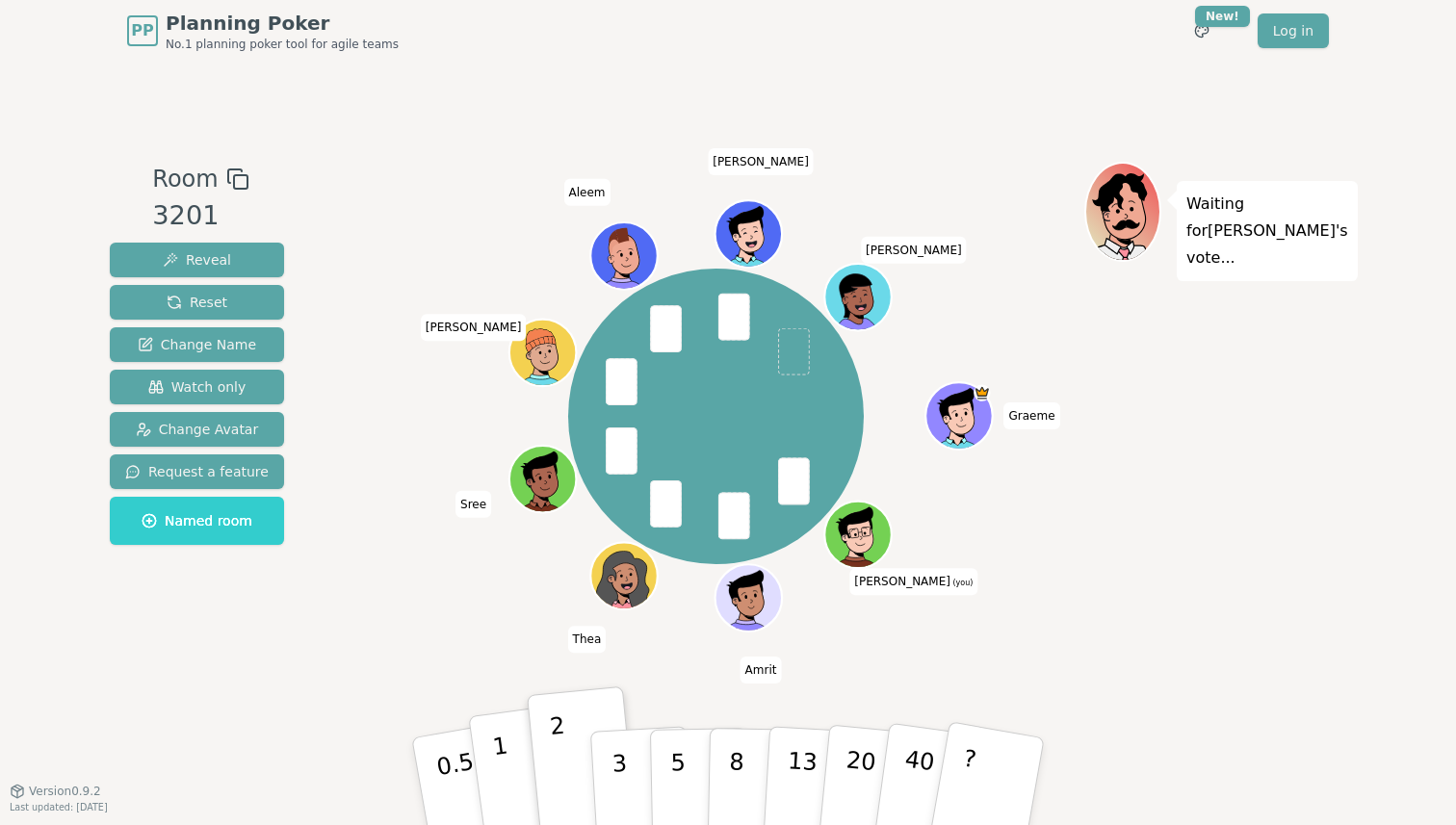
click at [512, 772] on button "1" at bounding box center [525, 782] width 115 height 156
click at [368, 592] on div "[PERSON_NAME] (you) [PERSON_NAME] [PERSON_NAME] [PERSON_NAME]" at bounding box center [715, 417] width 736 height 441
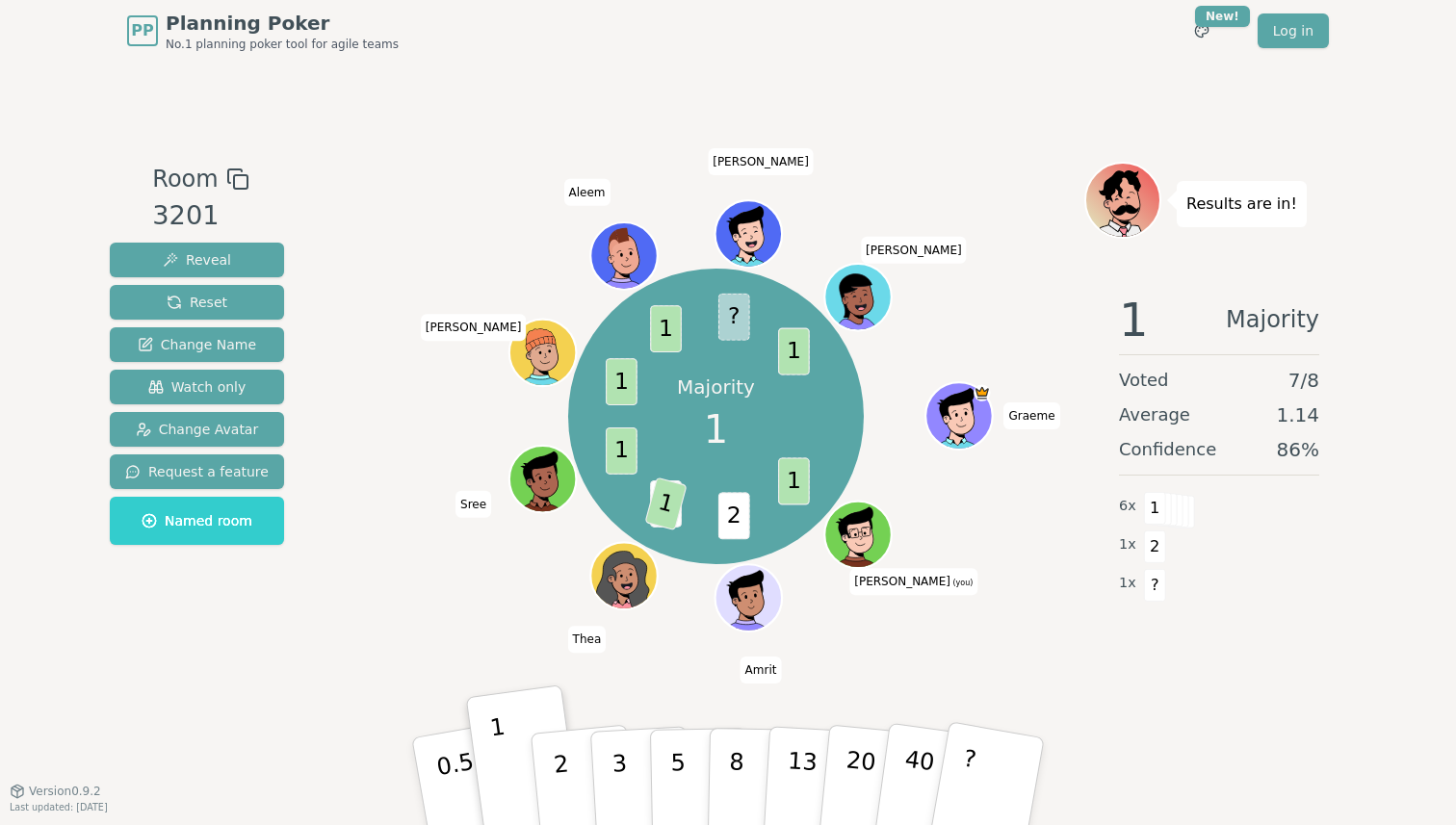
click at [622, 688] on div "Majority 1 1 2 2 1 1 1 1 ? 1 [PERSON_NAME] (you) [PERSON_NAME] [PERSON_NAME] [P…" at bounding box center [715, 426] width 736 height 530
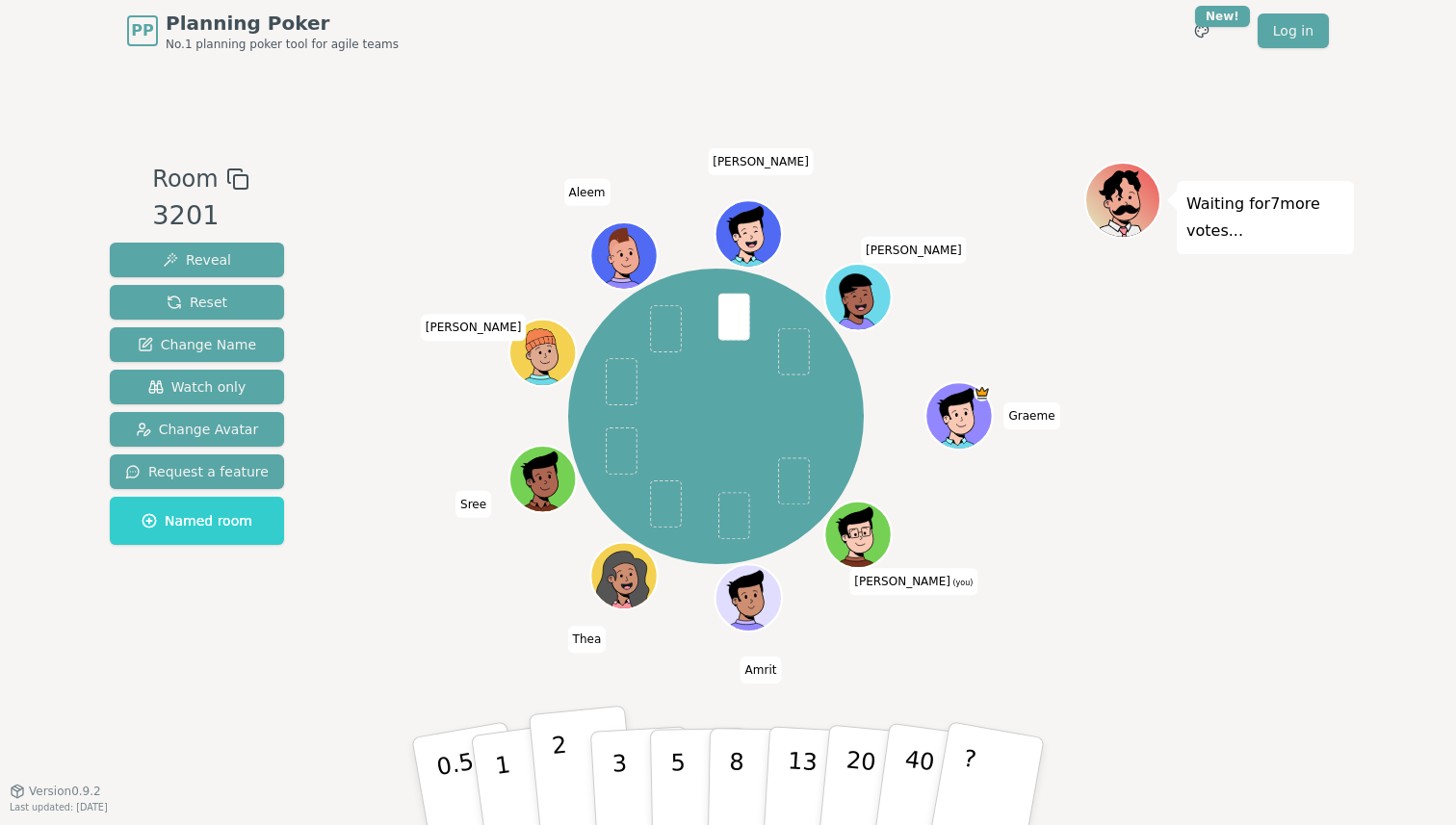
click at [566, 744] on button "2" at bounding box center [584, 782] width 110 height 153
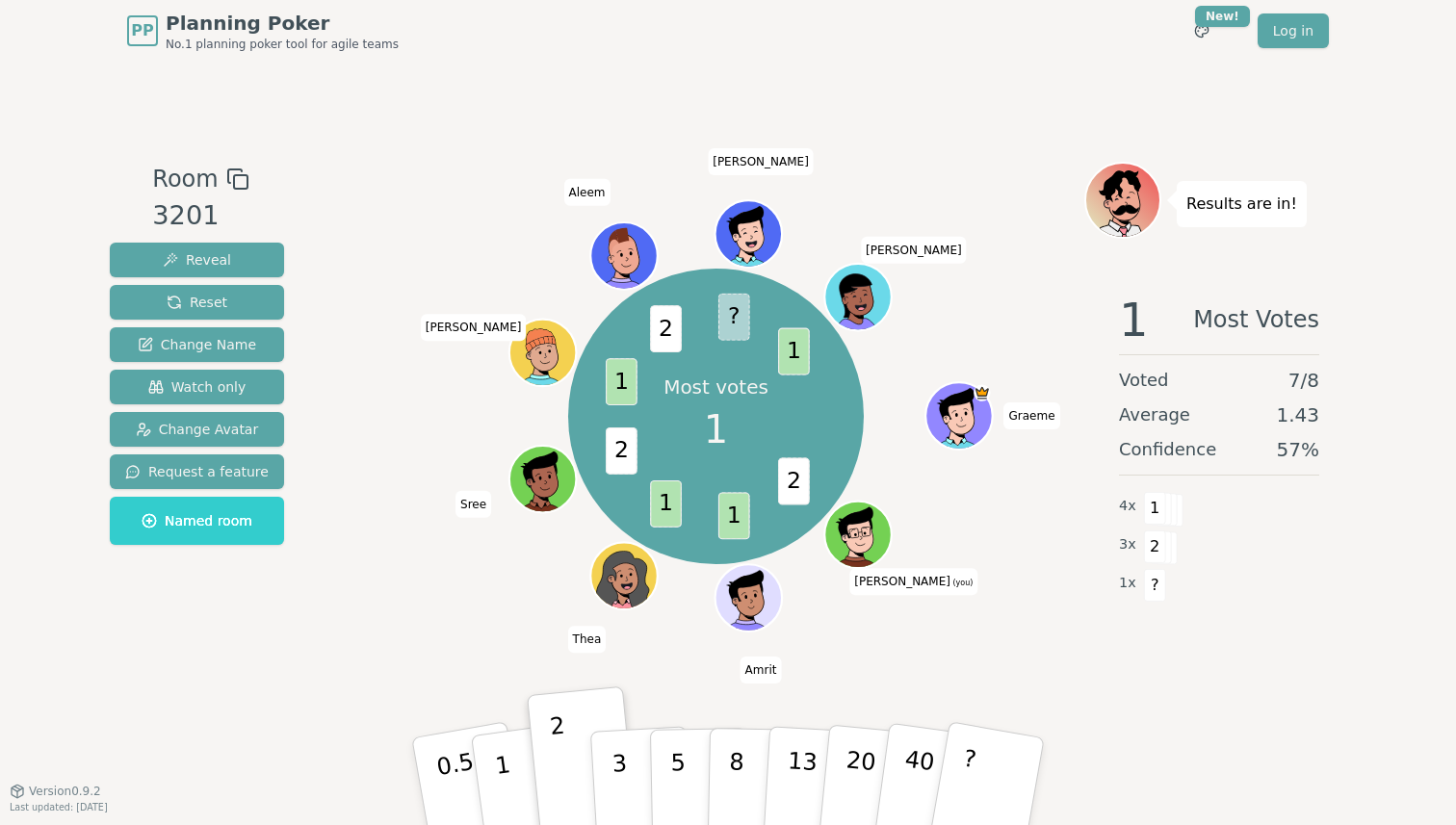
click at [412, 520] on div "Most votes 1 2 1 1 2 1 2 ? 1 [PERSON_NAME] (you) [PERSON_NAME] [PERSON_NAME] [P…" at bounding box center [715, 417] width 736 height 441
click at [419, 460] on div "Most votes 1 2 1 1 2 1 2 ? 1 [PERSON_NAME] (you) [PERSON_NAME] [PERSON_NAME] [P…" at bounding box center [715, 417] width 736 height 441
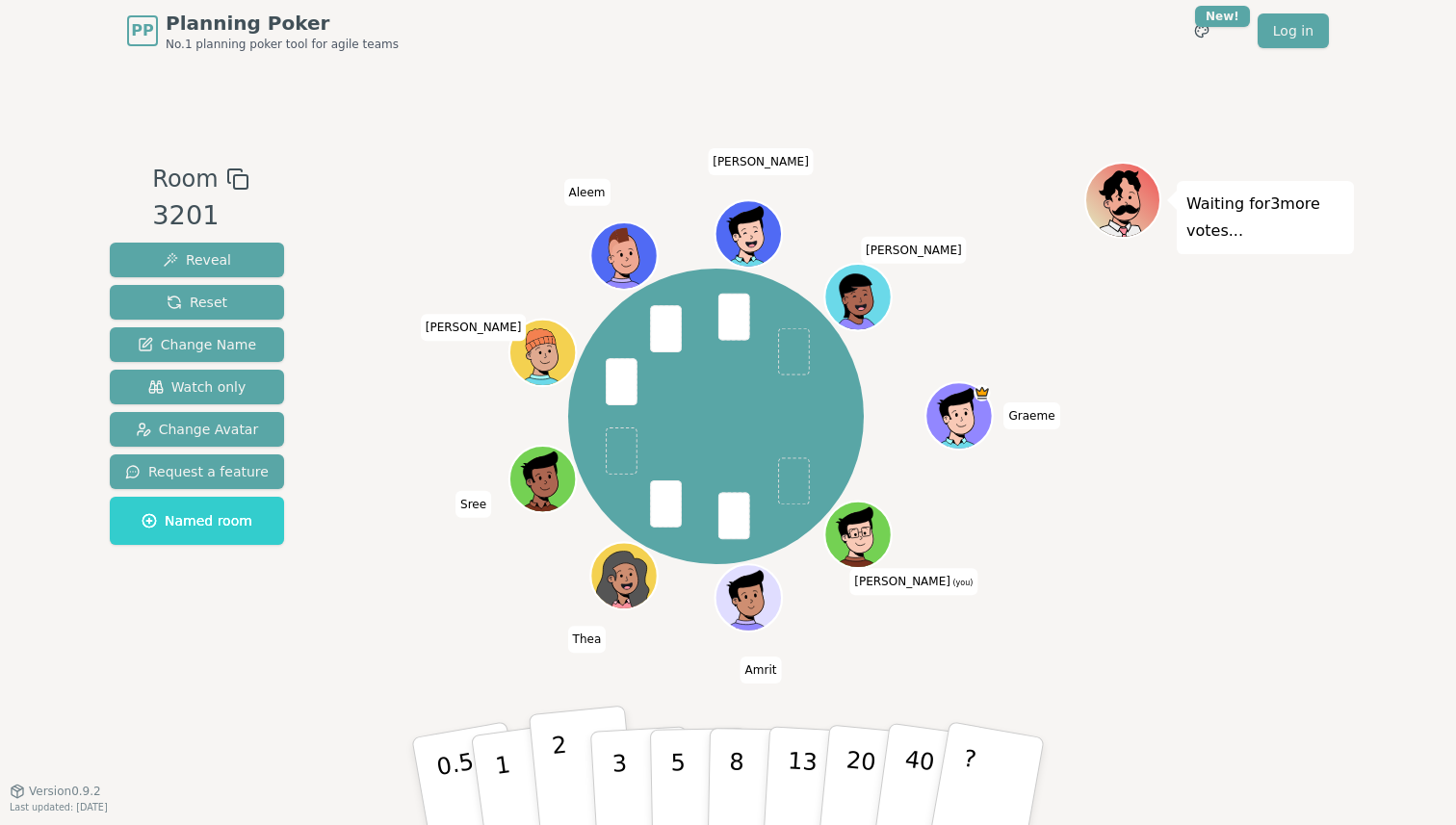
click at [572, 765] on button "2" at bounding box center [584, 782] width 110 height 153
click at [440, 629] on div "[PERSON_NAME] (you) [PERSON_NAME] [PERSON_NAME] [PERSON_NAME]" at bounding box center [715, 417] width 736 height 441
click at [470, 134] on div "Room 3201 Reveal Reset Change Name Watch only Change Avatar Request a feature N…" at bounding box center [728, 426] width 1251 height 729
click at [1140, 584] on div "Waiting for 5 more votes..." at bounding box center [1218, 426] width 269 height 530
click at [1305, 425] on div "Waiting for 5 more votes..." at bounding box center [1218, 426] width 269 height 530
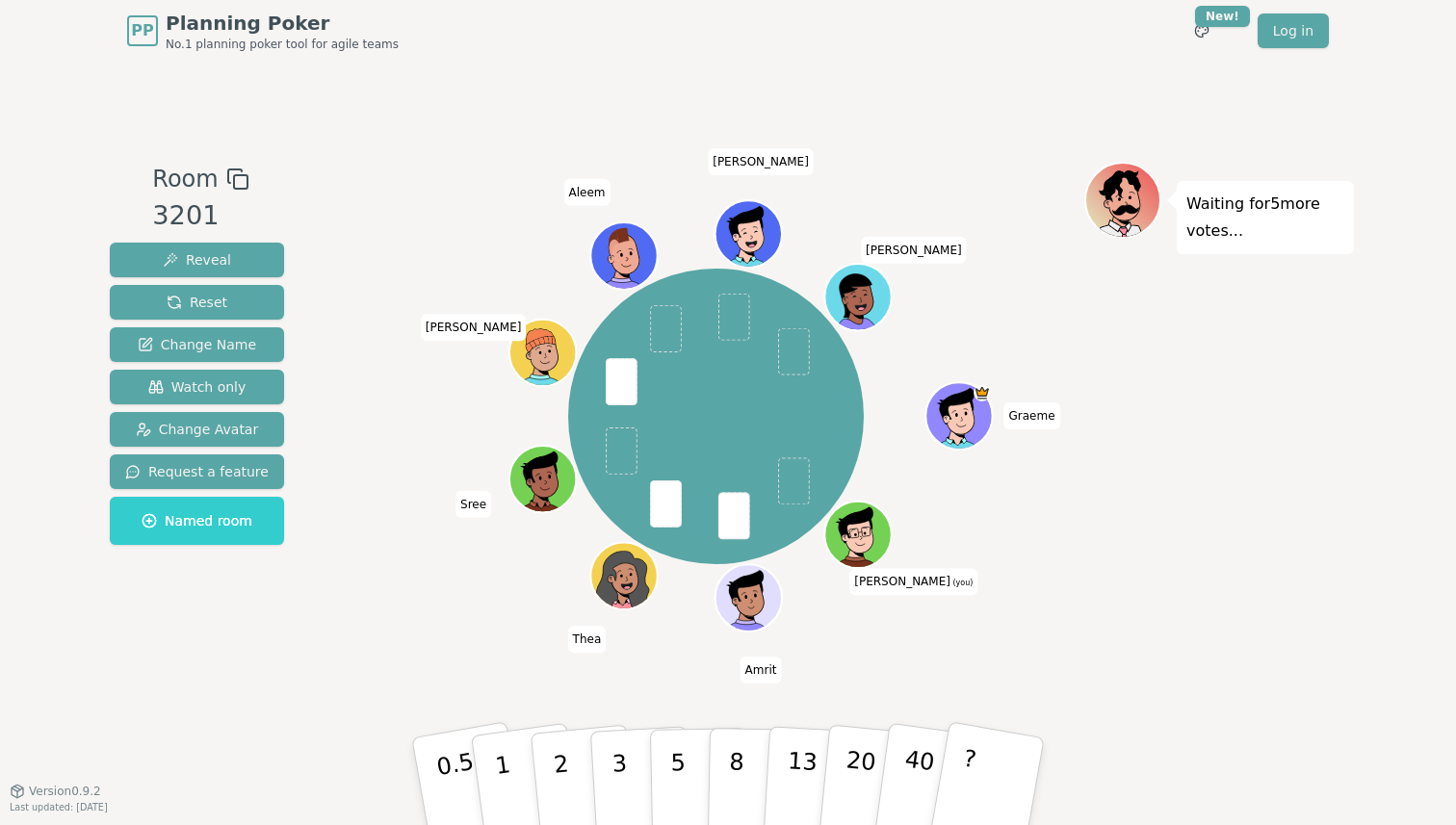
click at [1252, 443] on div "Waiting for 5 more votes..." at bounding box center [1218, 426] width 269 height 530
click at [634, 748] on button "3" at bounding box center [642, 782] width 105 height 151
click at [458, 633] on div "[PERSON_NAME] (you) [PERSON_NAME] [PERSON_NAME] [PERSON_NAME]" at bounding box center [715, 417] width 736 height 441
click at [668, 781] on button "5" at bounding box center [699, 782] width 99 height 147
click at [378, 614] on div "[PERSON_NAME] (you) [PERSON_NAME] [PERSON_NAME] [PERSON_NAME]" at bounding box center [715, 417] width 736 height 441
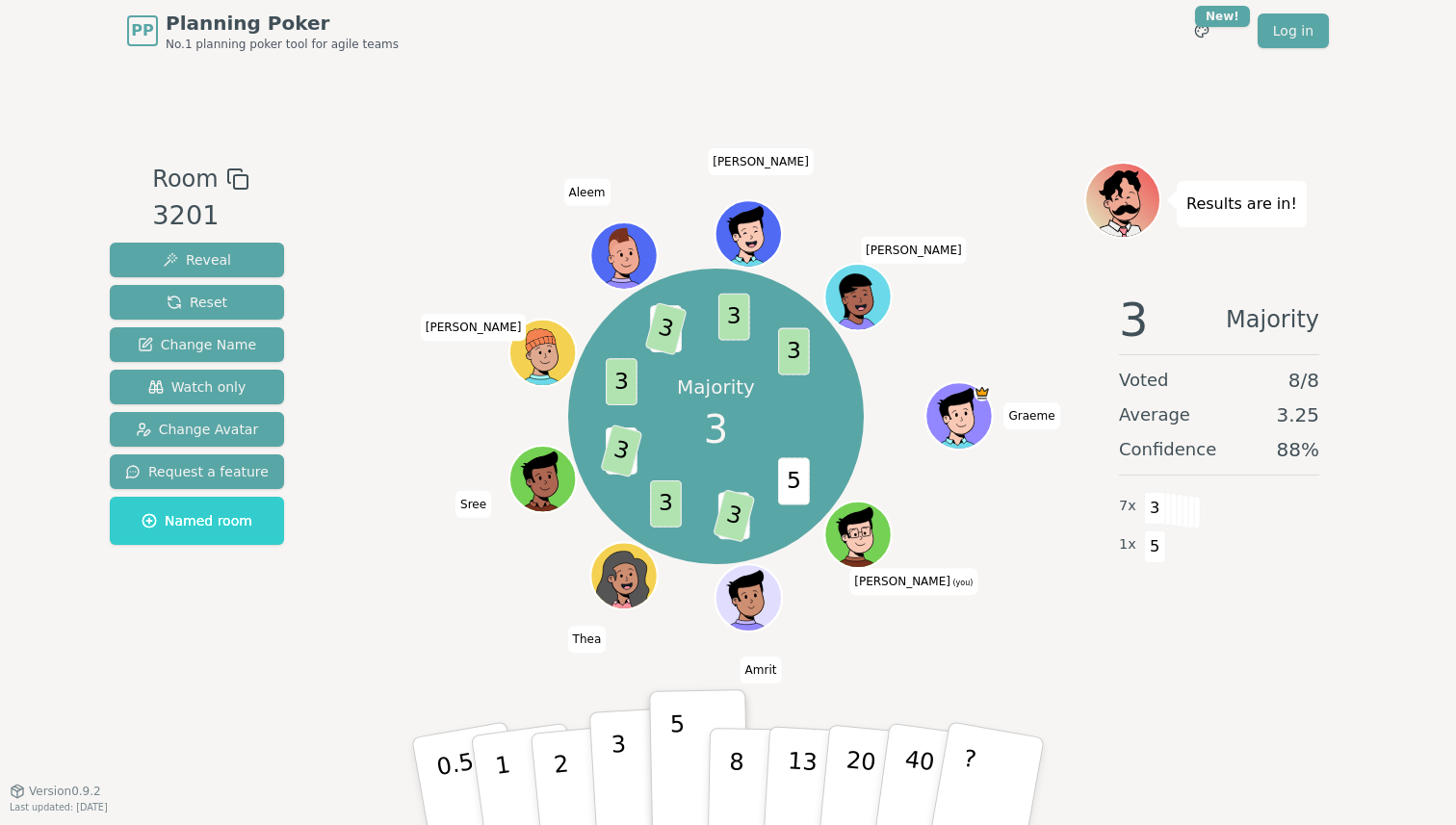
click at [615, 756] on p "3" at bounding box center [621, 783] width 21 height 105
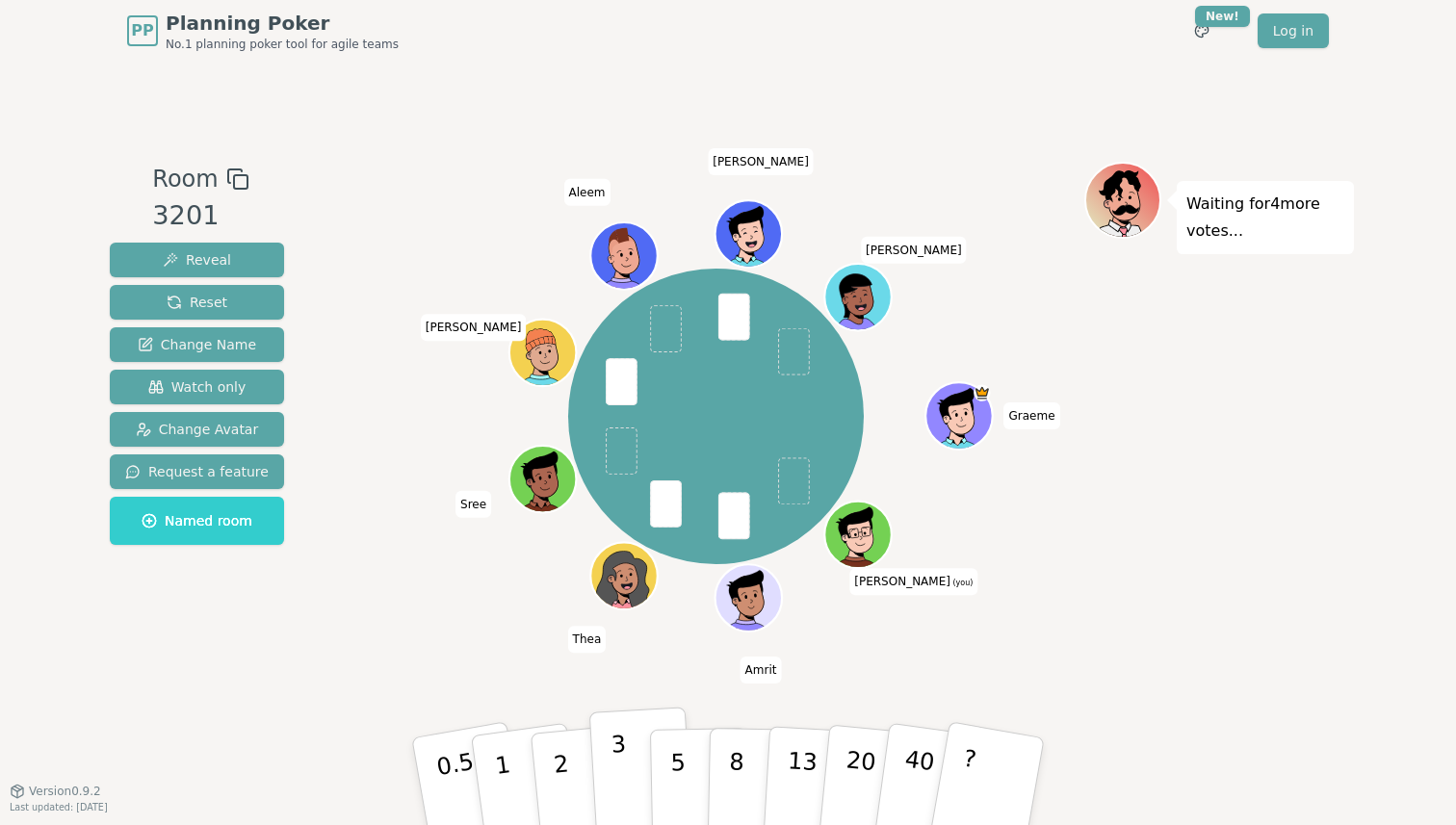
click at [618, 759] on p "3" at bounding box center [621, 783] width 21 height 105
click at [443, 646] on div "[PERSON_NAME] (you) [PERSON_NAME] [PERSON_NAME] [PERSON_NAME]" at bounding box center [715, 426] width 736 height 530
click at [622, 734] on p "3" at bounding box center [621, 783] width 21 height 105
click at [304, 548] on div "Room 3201 Reveal Reset Change Name Watch only Change Avatar Request a feature N…" at bounding box center [728, 426] width 1251 height 530
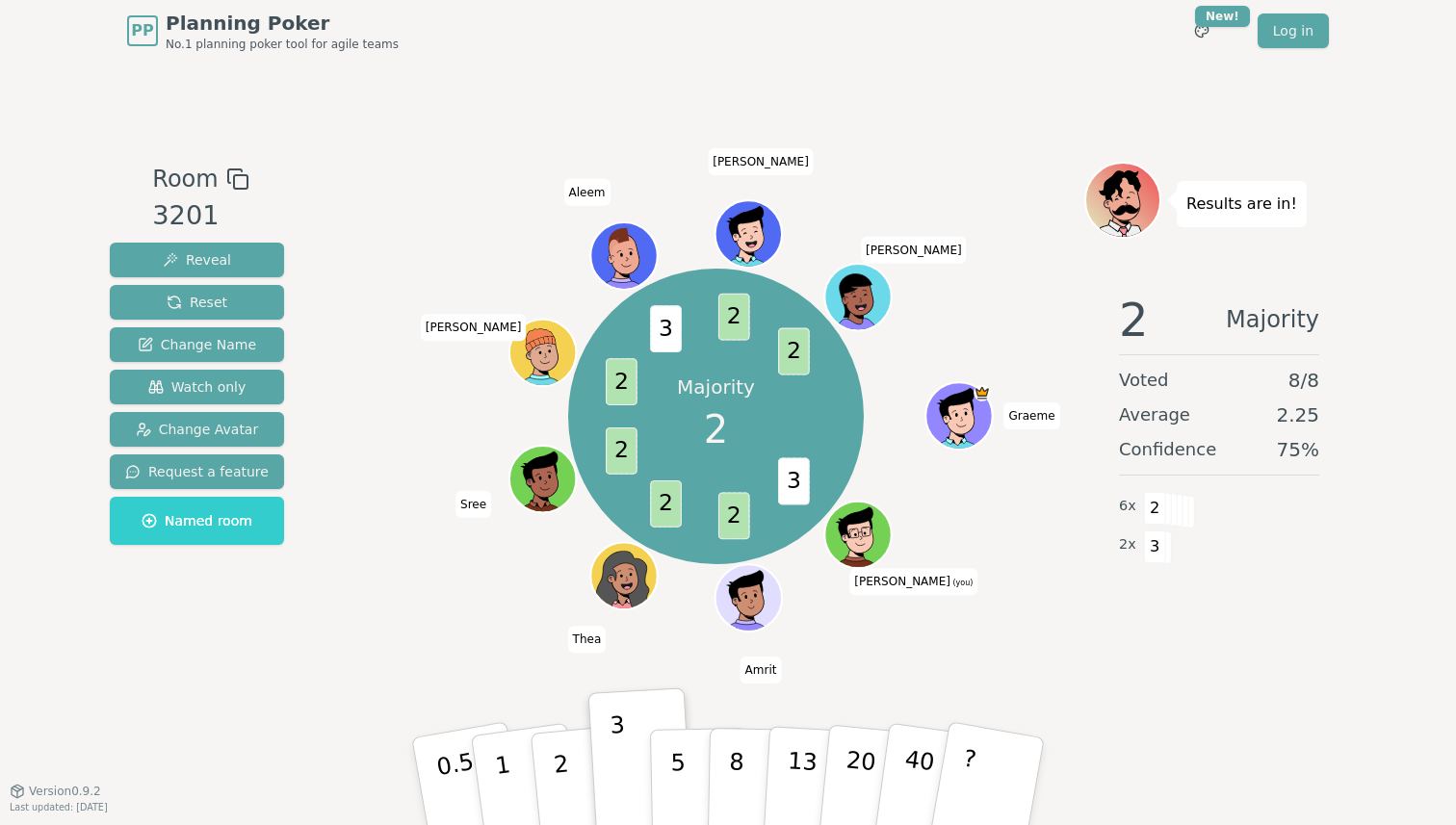
click at [408, 605] on div "Majority 2 3 2 2 2 2 3 2 2 [PERSON_NAME] (you) [PERSON_NAME] [PERSON_NAME] [PER…" at bounding box center [715, 417] width 736 height 441
